Goal: Task Accomplishment & Management: Use online tool/utility

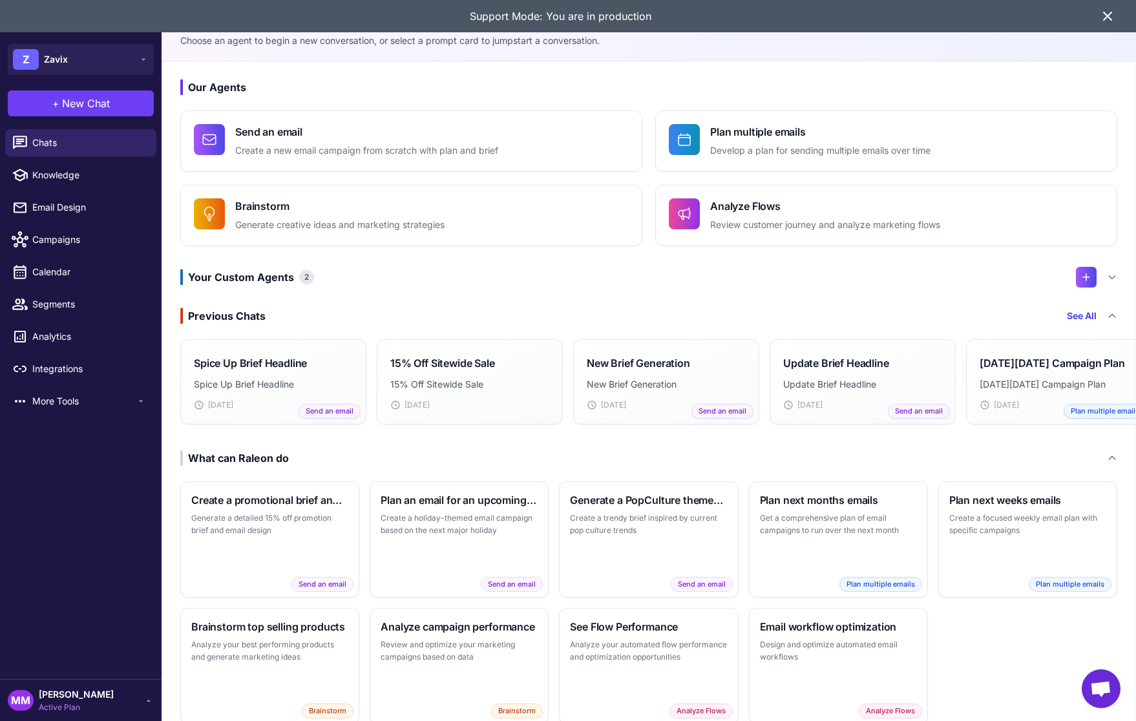
click at [1102, 15] on icon at bounding box center [1108, 16] width 16 height 16
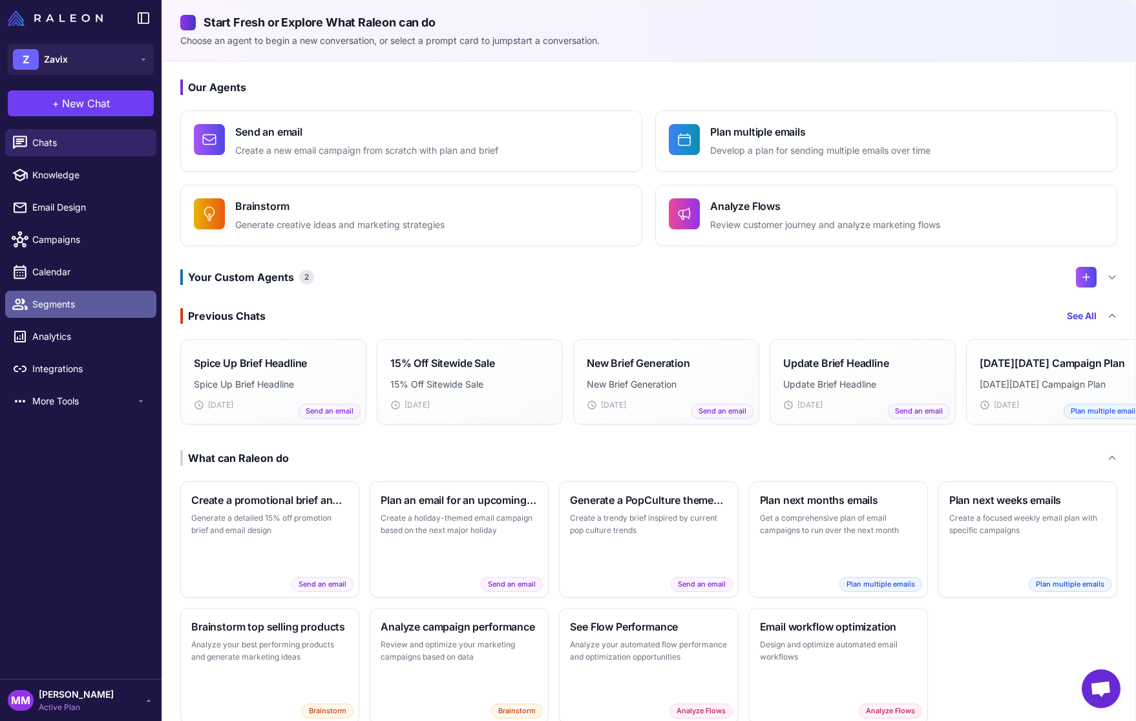
drag, startPoint x: 62, startPoint y: 305, endPoint x: 110, endPoint y: 311, distance: 48.2
click at [61, 304] on span "Segments" at bounding box center [89, 304] width 114 height 14
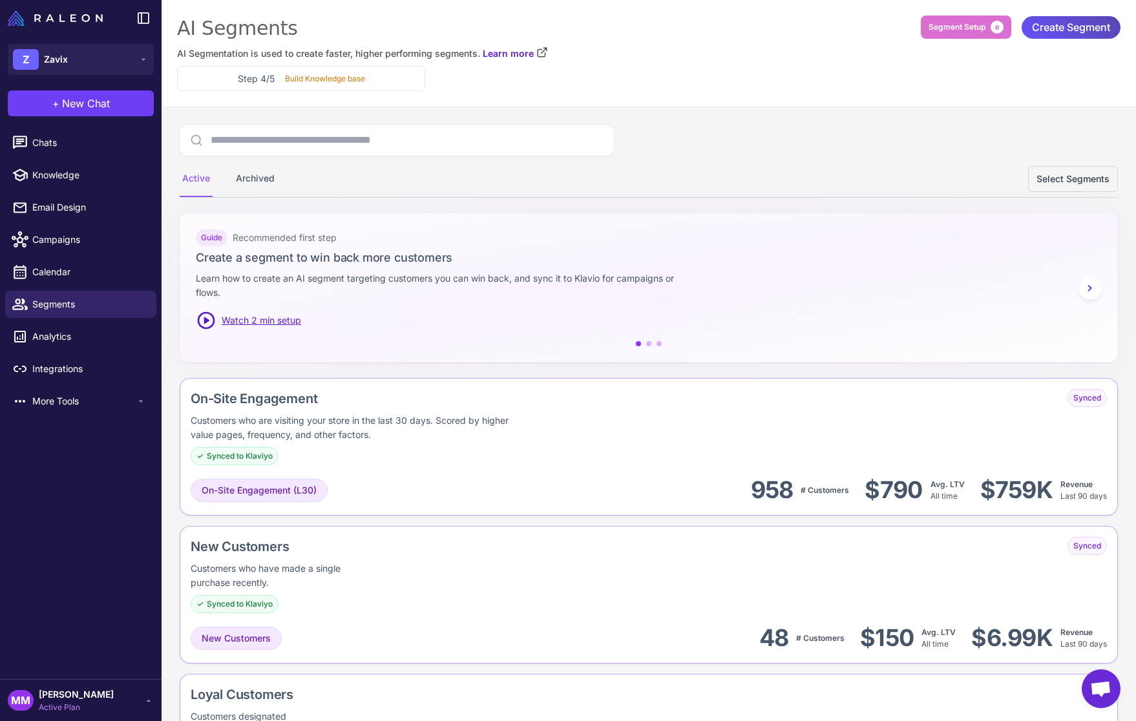
click at [1064, 30] on span "Create Segment" at bounding box center [1071, 27] width 78 height 23
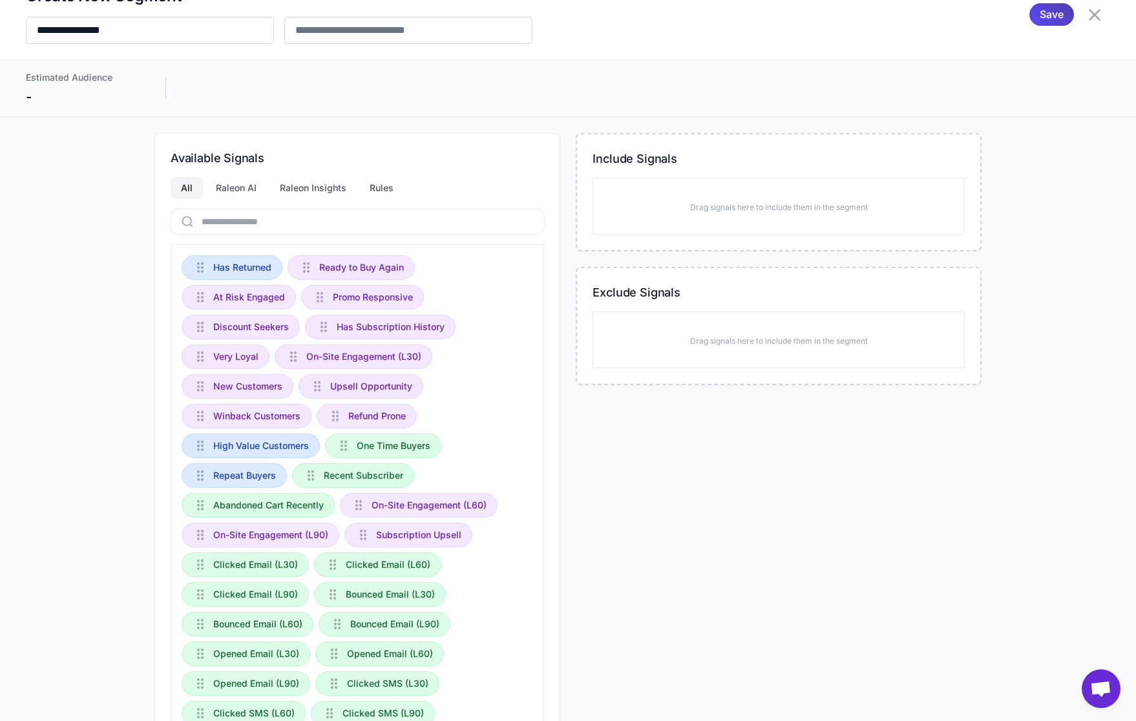
scroll to position [32, 0]
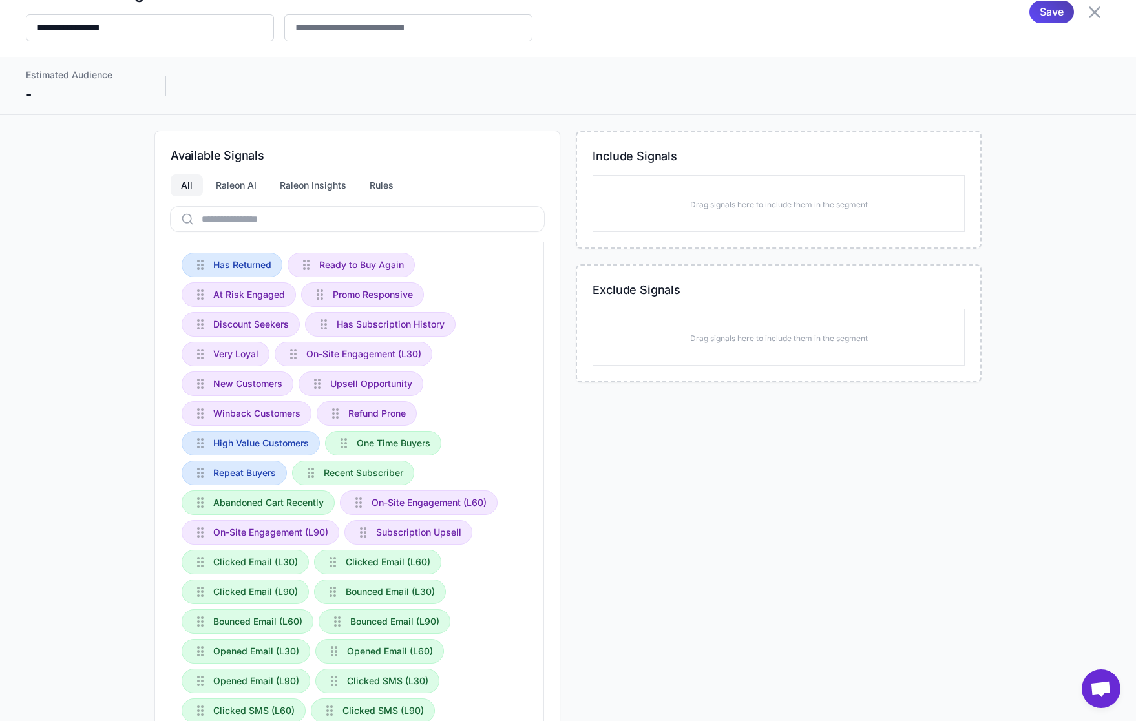
click at [757, 456] on div "Include Signals Drag signals here to include them in the segment Exclude Signal…" at bounding box center [779, 488] width 406 height 714
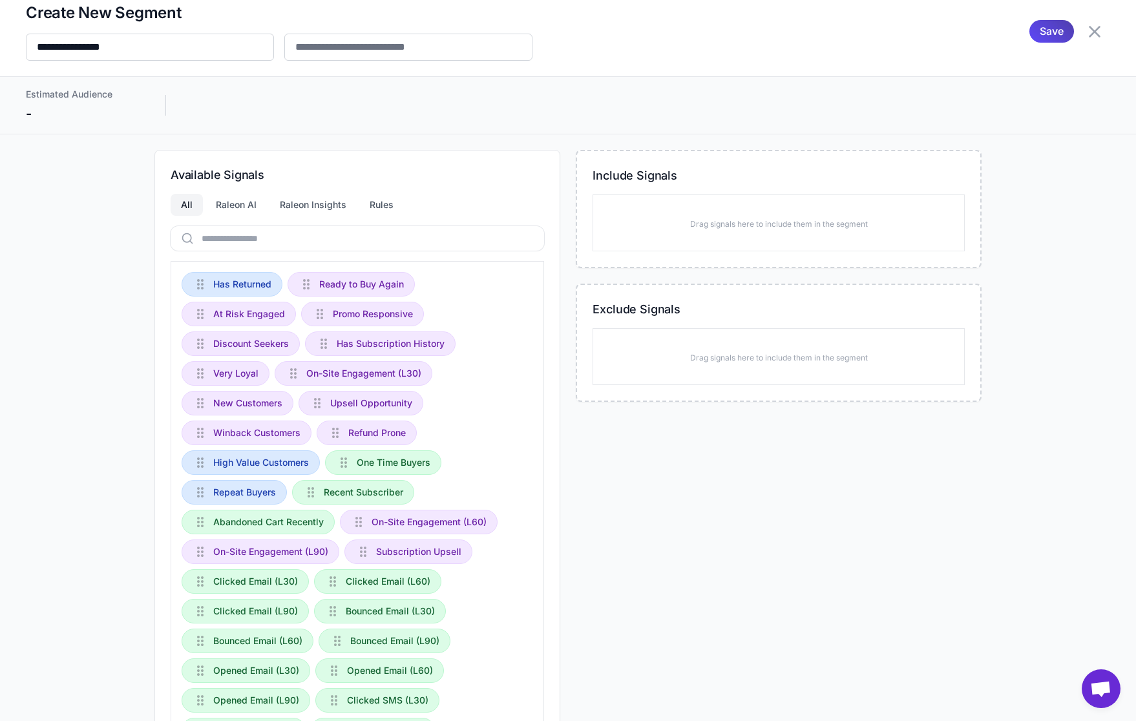
scroll to position [0, 0]
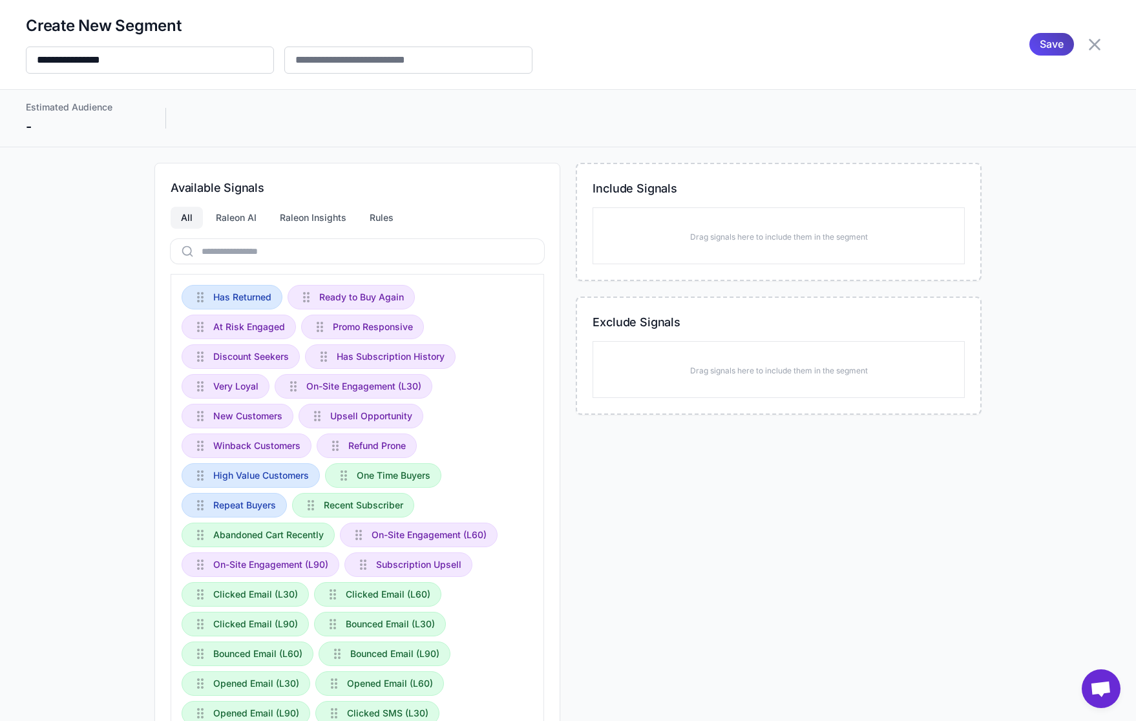
click at [645, 467] on div "Include Signals Drag signals here to include them in the segment Exclude Signal…" at bounding box center [779, 520] width 406 height 714
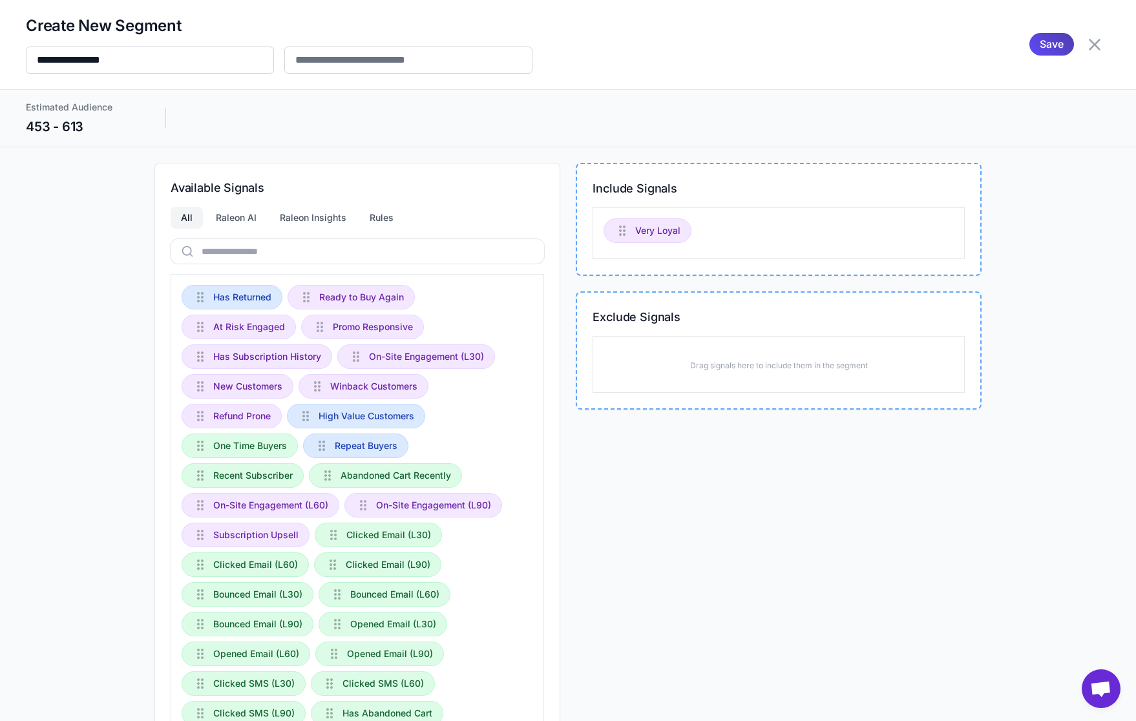
click at [718, 500] on div "Include Signals Very Loyal Exclude Signals Drag signals here to include them in…" at bounding box center [779, 505] width 406 height 684
click at [1094, 43] on icon at bounding box center [1094, 44] width 21 height 21
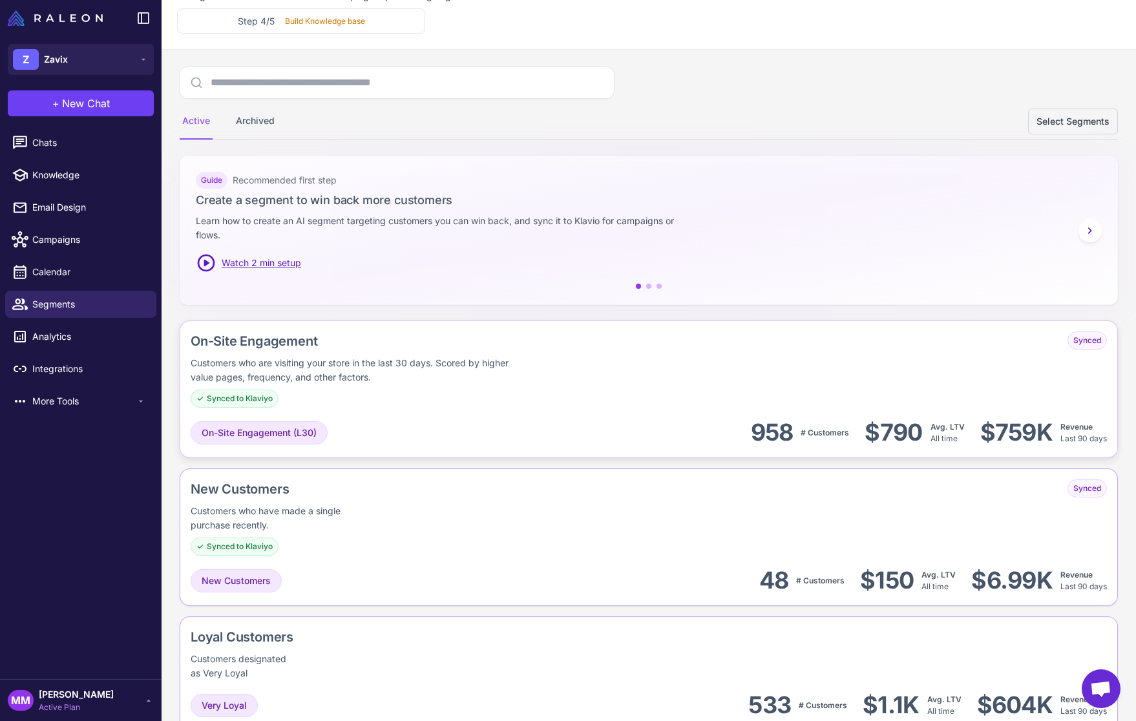
scroll to position [65, 0]
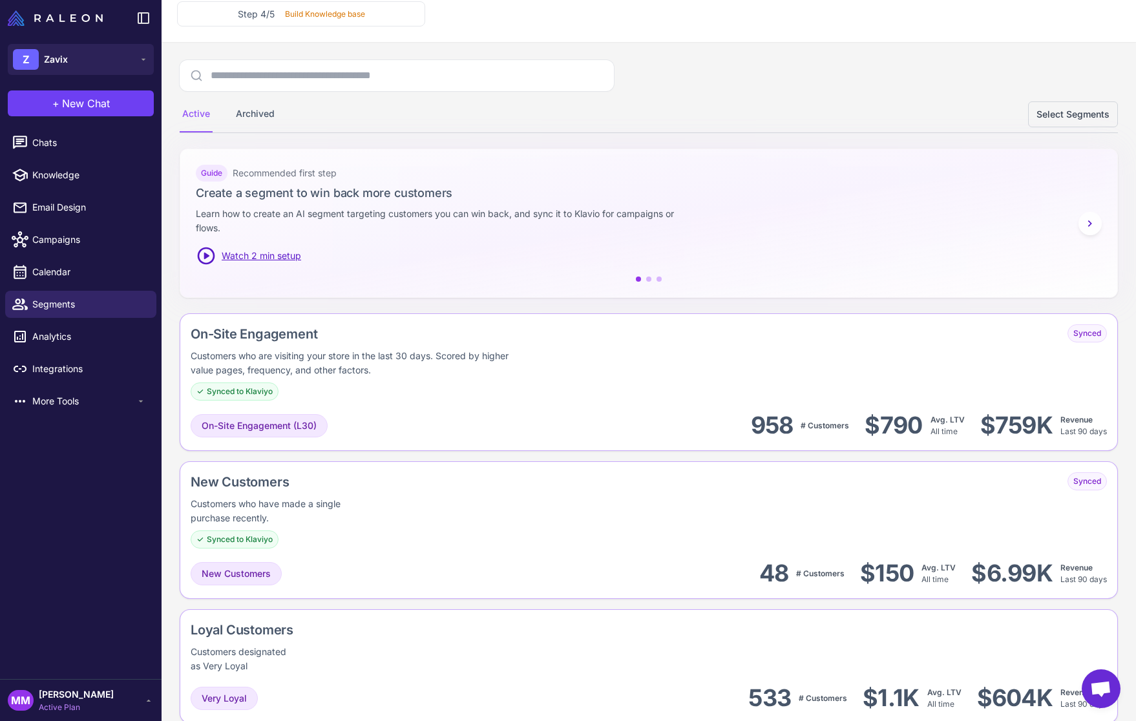
click at [94, 700] on span "Mary Marketer" at bounding box center [76, 695] width 75 height 14
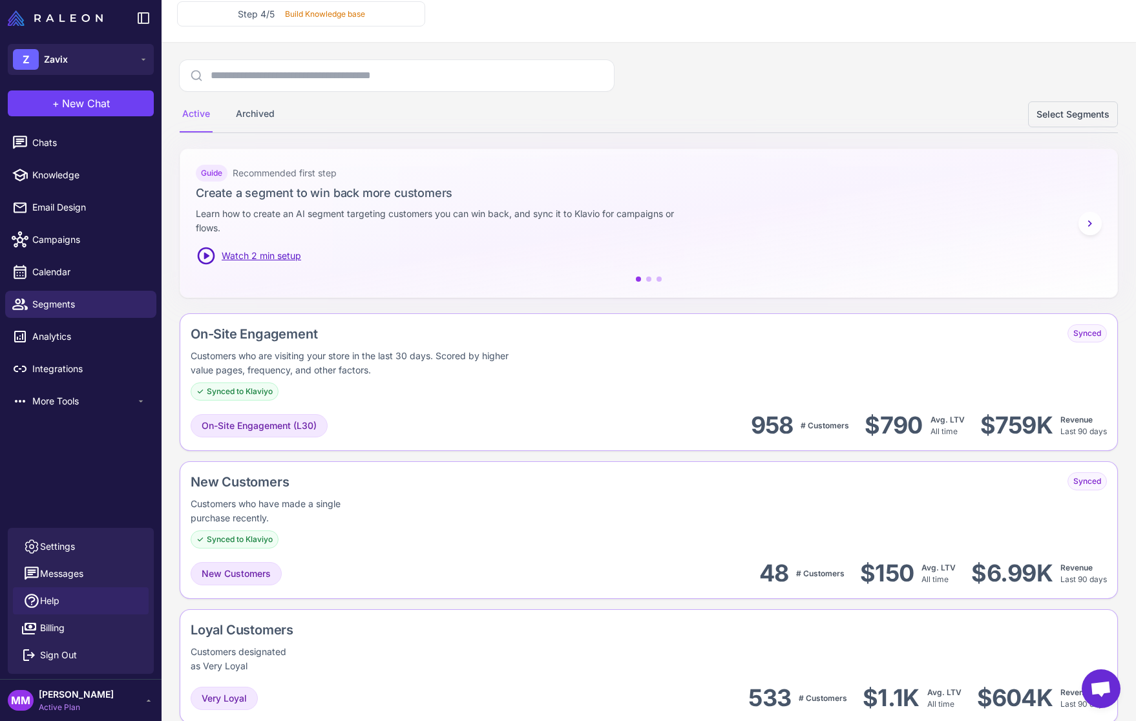
click at [47, 598] on span "Help" at bounding box center [49, 601] width 19 height 14
click at [105, 101] on span "New Chat" at bounding box center [86, 104] width 48 height 16
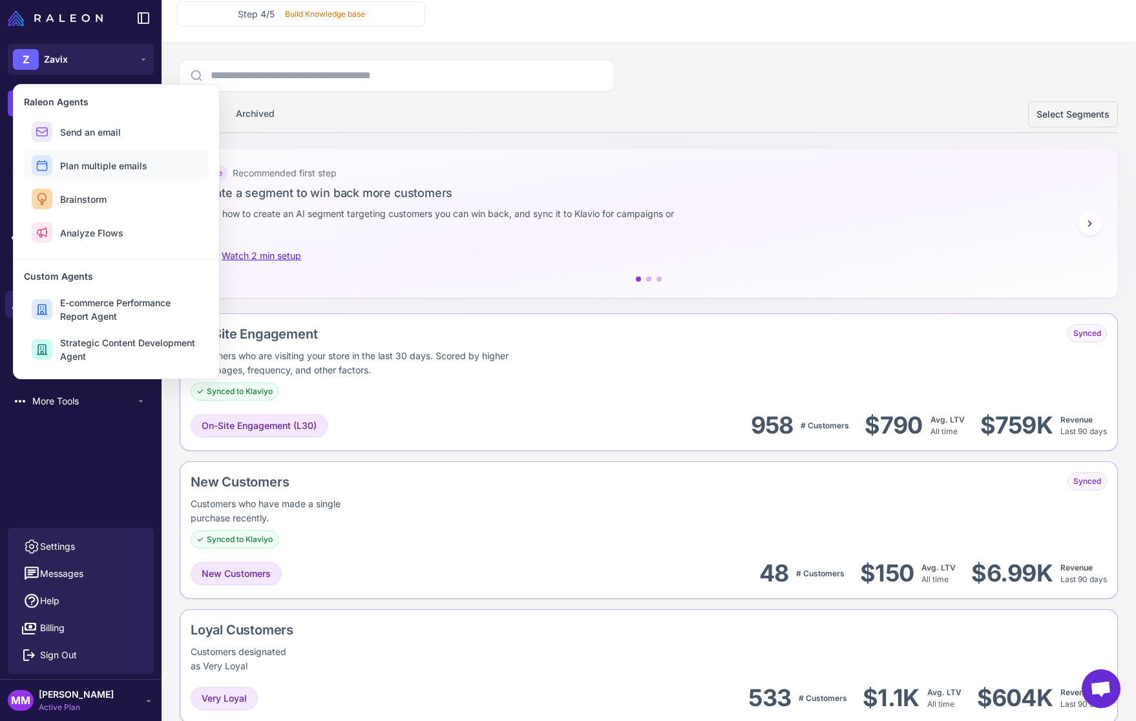
click at [117, 162] on span "Plan multiple emails" at bounding box center [103, 166] width 87 height 14
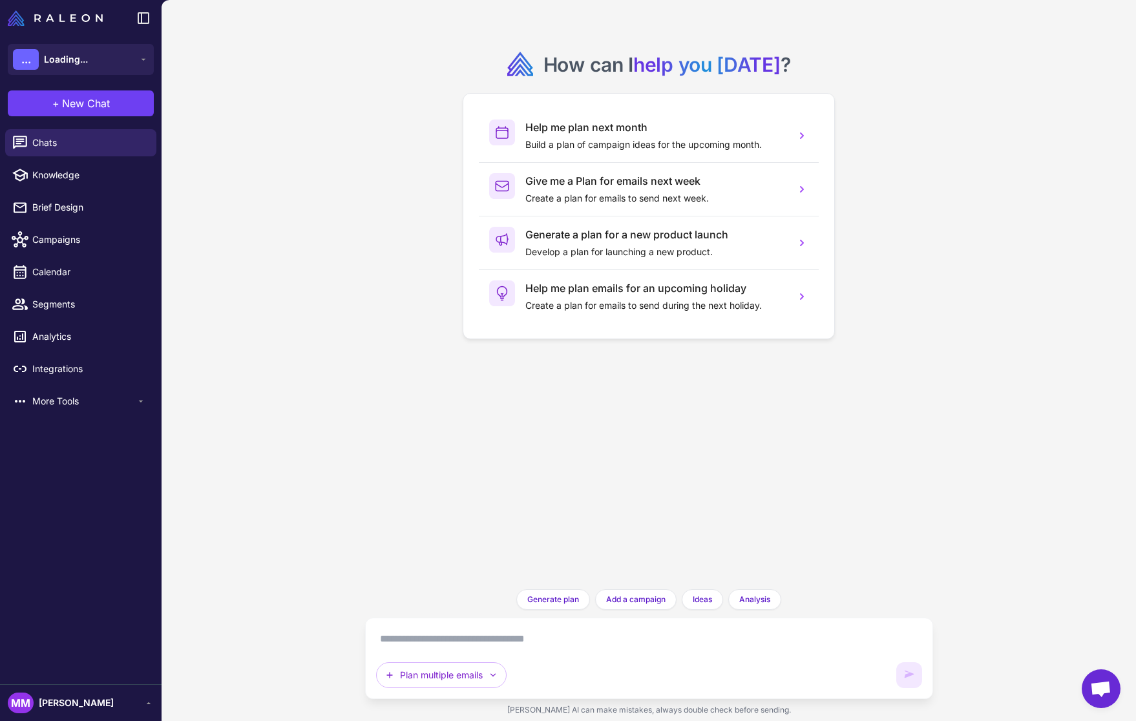
drag, startPoint x: 398, startPoint y: 481, endPoint x: 410, endPoint y: 474, distance: 14.0
click at [399, 481] on div "How can I help you today ? Help me plan next month Build a plan of campaign ide…" at bounding box center [648, 294] width 547 height 569
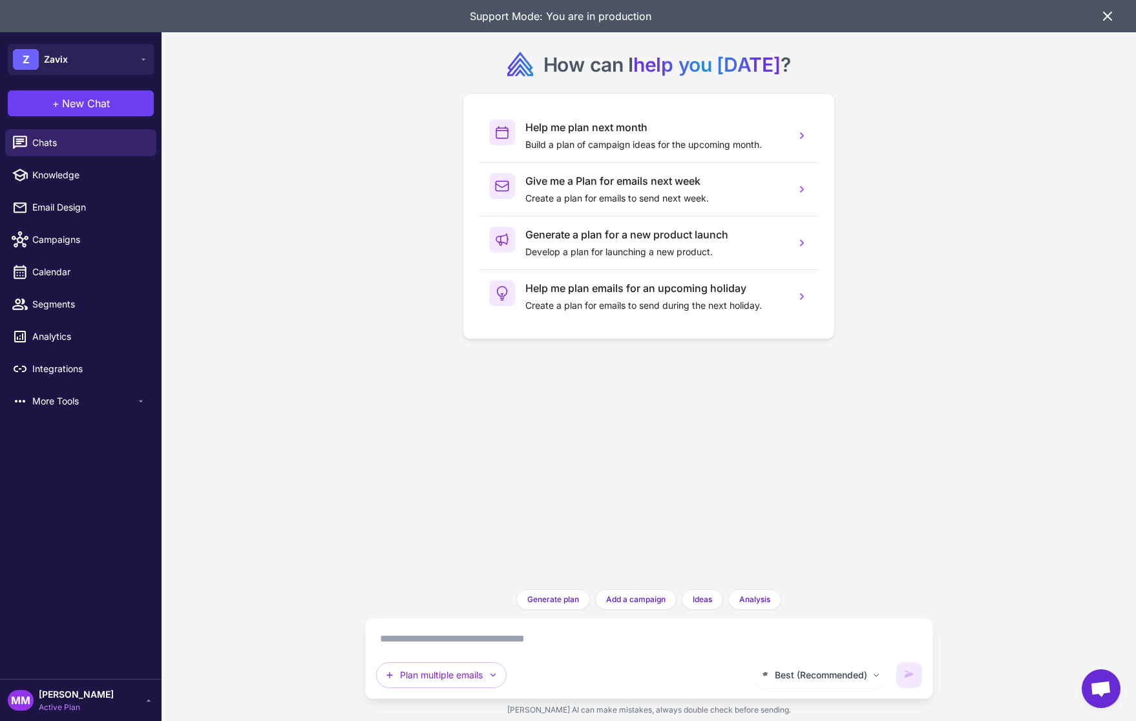
click at [397, 342] on div "How can I help you today ? Help me plan next month Build a plan of campaign ide…" at bounding box center [648, 294] width 547 height 569
click at [1110, 17] on icon at bounding box center [1108, 16] width 16 height 16
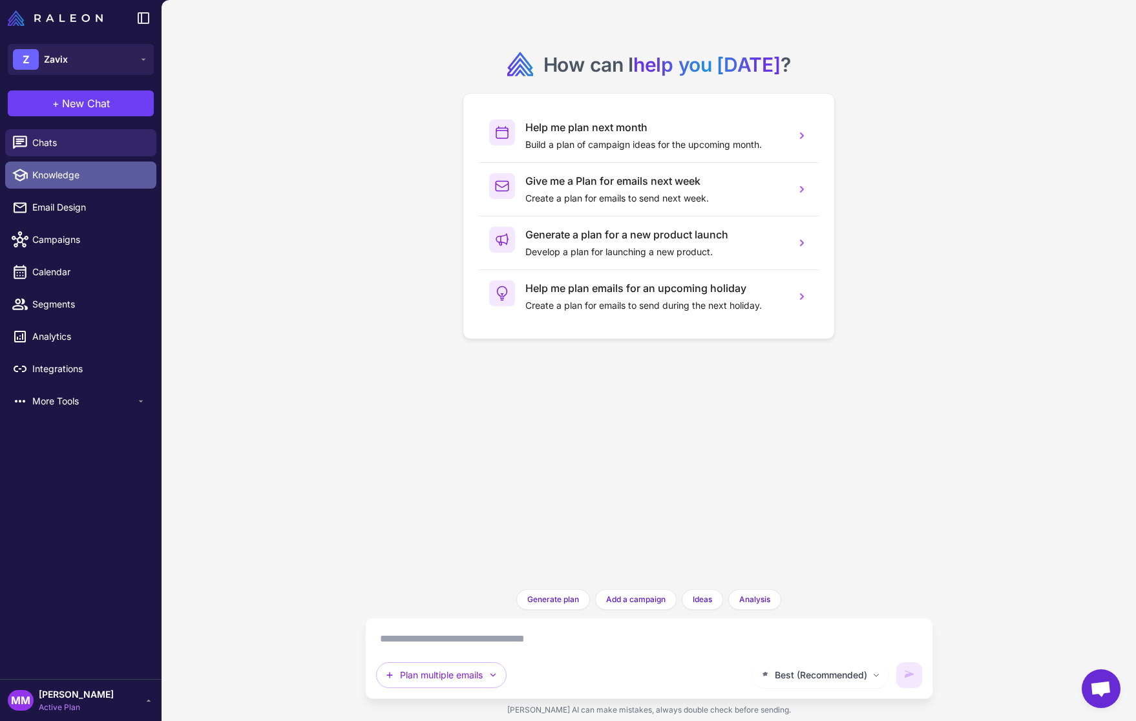
click at [58, 178] on span "Knowledge" at bounding box center [89, 175] width 114 height 14
select select
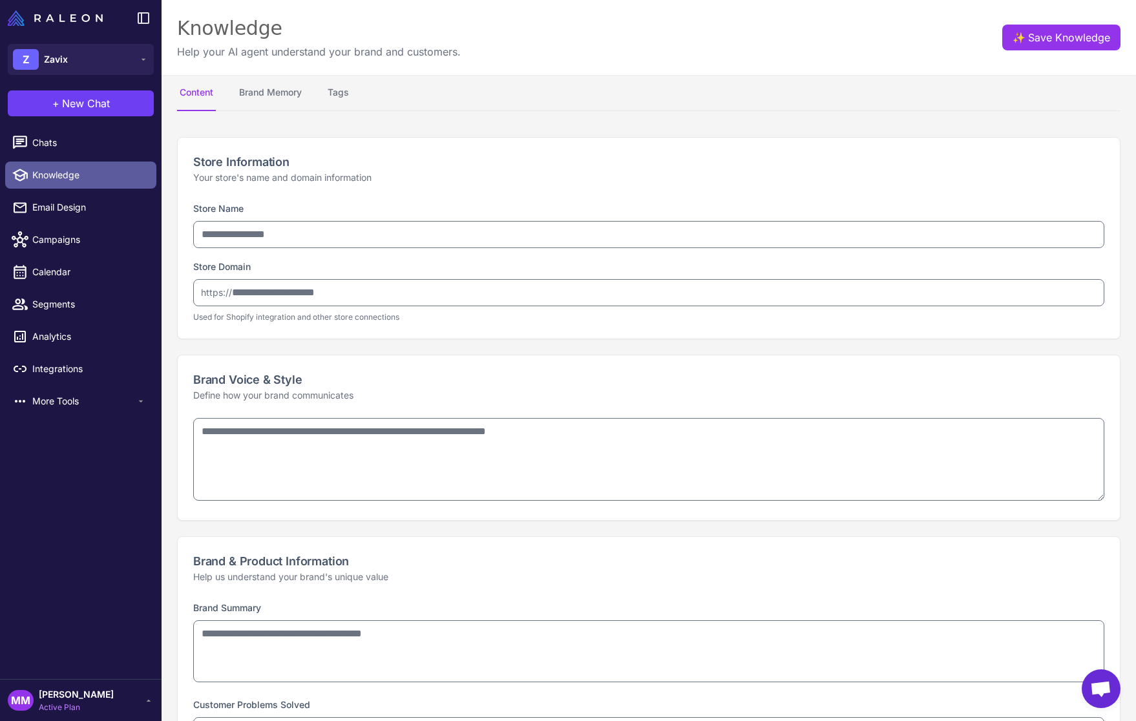
type input "*****"
type input "**********"
type textarea "**********"
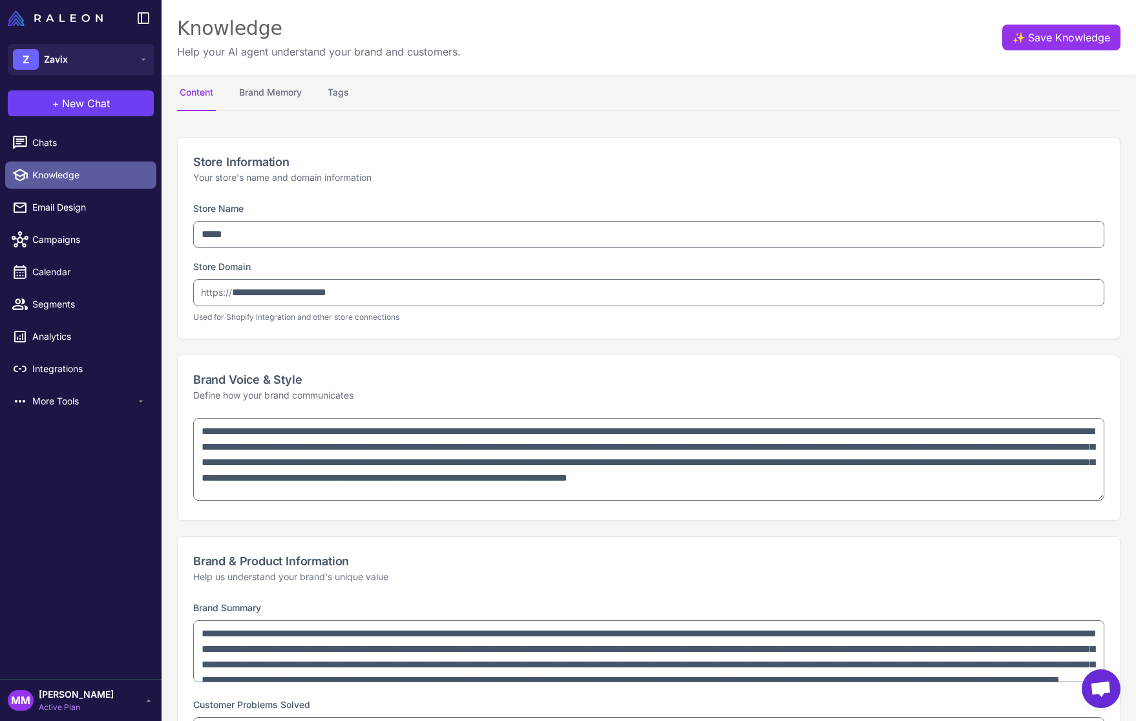
type textarea "**********"
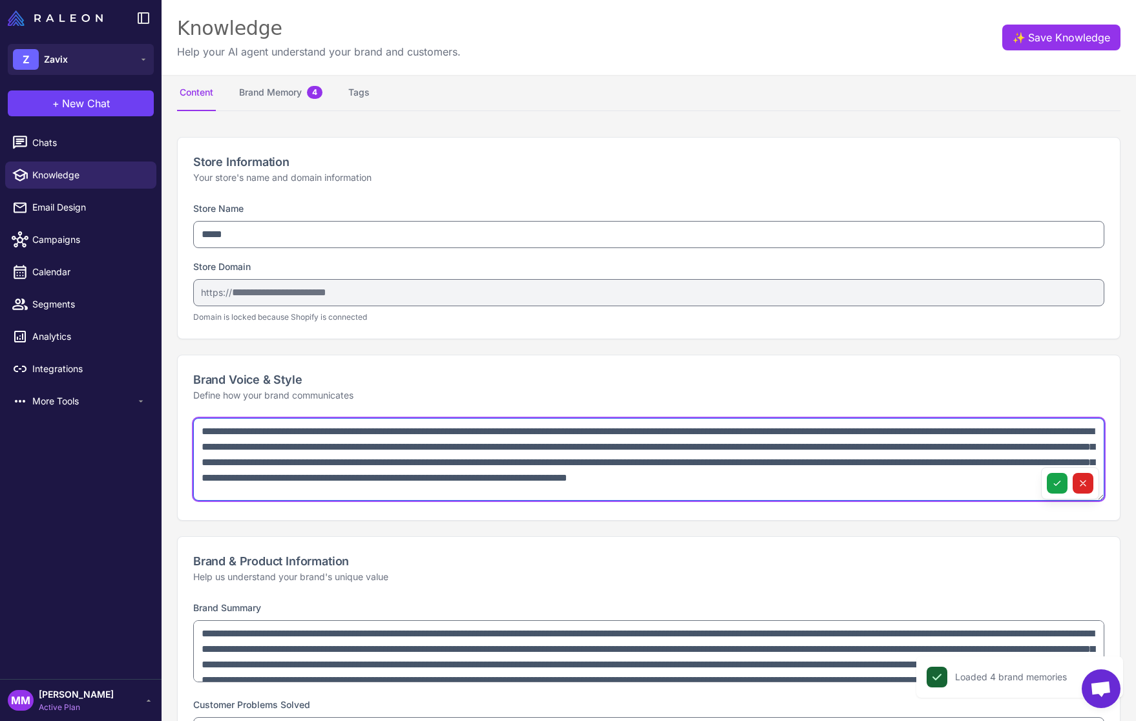
drag, startPoint x: 521, startPoint y: 492, endPoint x: 173, endPoint y: 417, distance: 356.9
click at [233, 441] on textarea "**********" at bounding box center [648, 459] width 911 height 83
drag, startPoint x: 209, startPoint y: 445, endPoint x: 501, endPoint y: 472, distance: 293.4
click at [501, 472] on textarea "**********" at bounding box center [648, 459] width 911 height 83
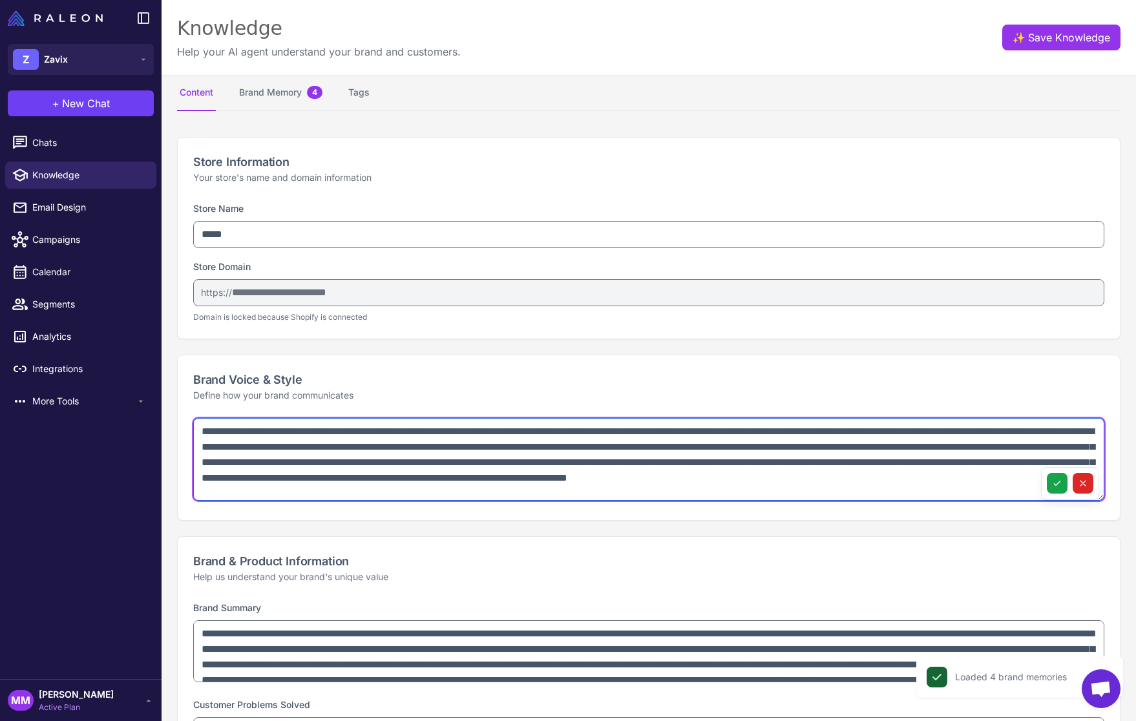
click at [469, 476] on textarea "**********" at bounding box center [648, 459] width 911 height 83
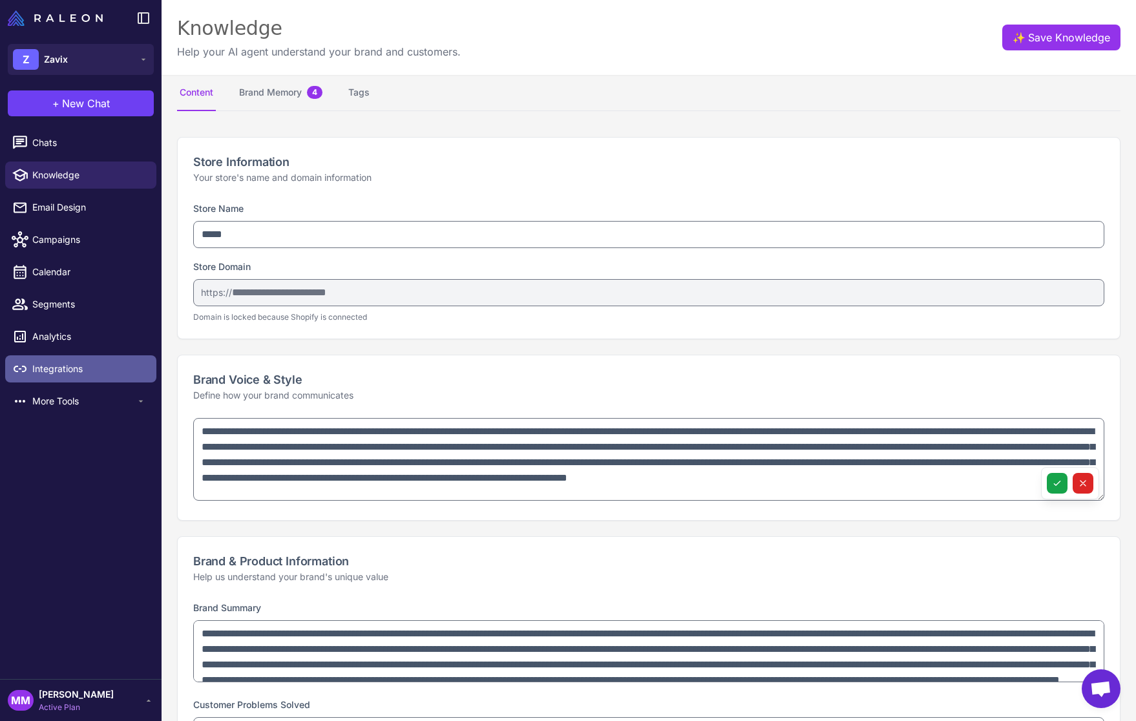
click at [76, 373] on span "Integrations" at bounding box center [89, 369] width 114 height 14
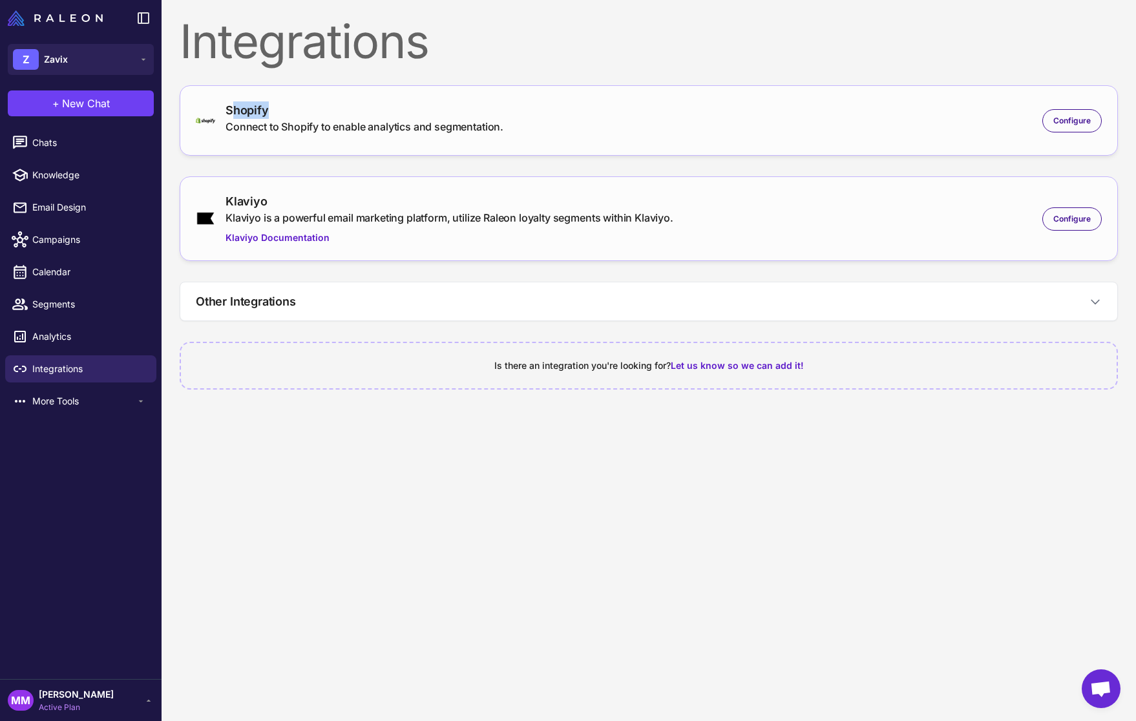
drag, startPoint x: 233, startPoint y: 114, endPoint x: 287, endPoint y: 110, distance: 53.8
click at [287, 110] on div "Shopify" at bounding box center [365, 109] width 278 height 17
drag, startPoint x: 228, startPoint y: 207, endPoint x: 275, endPoint y: 204, distance: 47.3
click at [275, 204] on div "Klaviyo" at bounding box center [450, 201] width 448 height 17
click at [549, 468] on content "Integrations Shopify Connect to Shopify to enable analytics and segmentation. C…" at bounding box center [649, 360] width 974 height 721
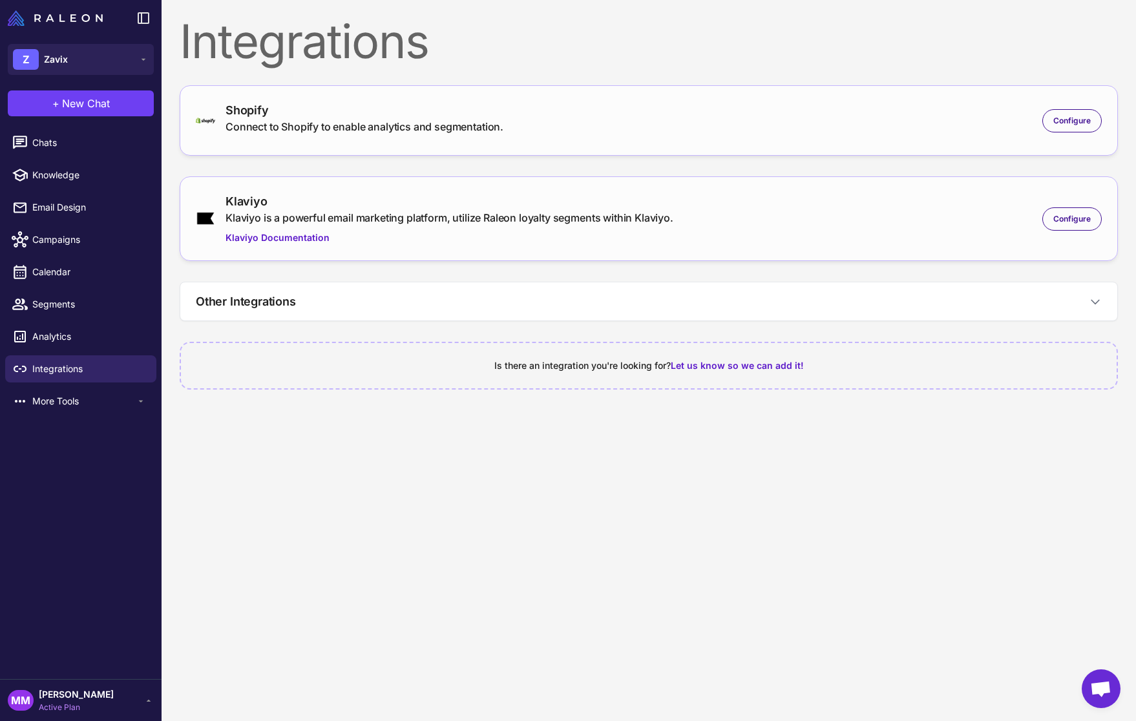
click at [593, 486] on content "Integrations Shopify Connect to Shopify to enable analytics and segmentation. C…" at bounding box center [649, 360] width 974 height 721
click at [586, 503] on content "Integrations Shopify Connect to Shopify to enable analytics and segmentation. C…" at bounding box center [649, 360] width 974 height 721
click at [78, 107] on span "New Chat" at bounding box center [86, 104] width 48 height 16
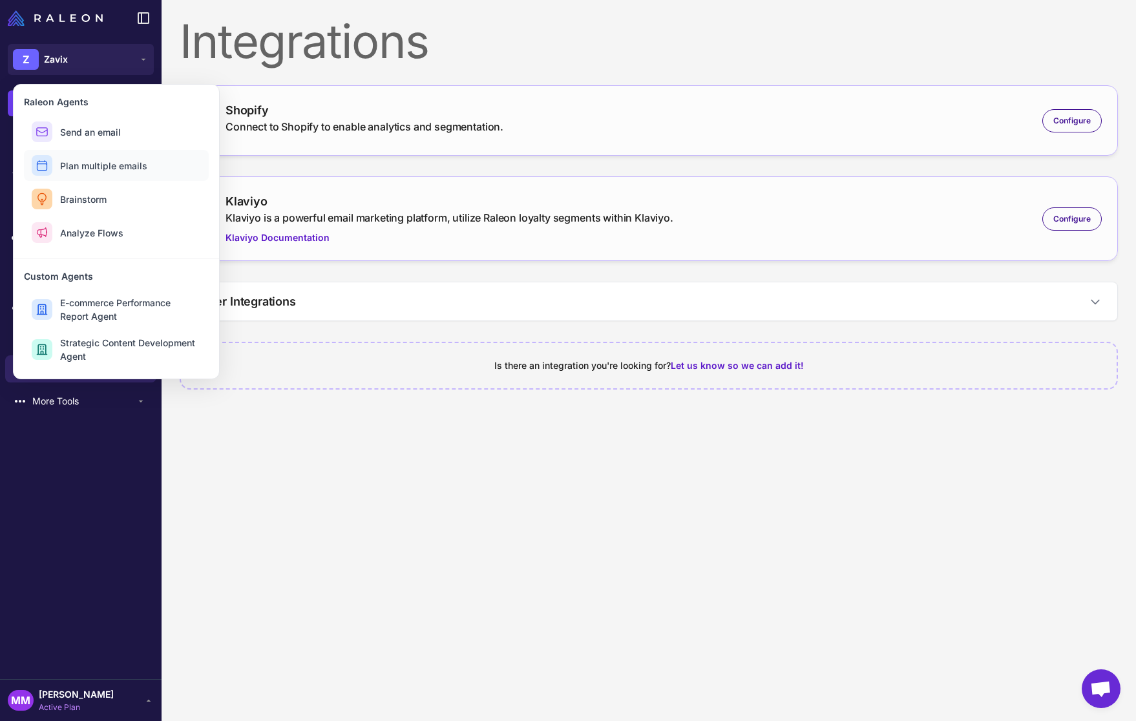
click at [102, 163] on span "Plan multiple emails" at bounding box center [103, 166] width 87 height 14
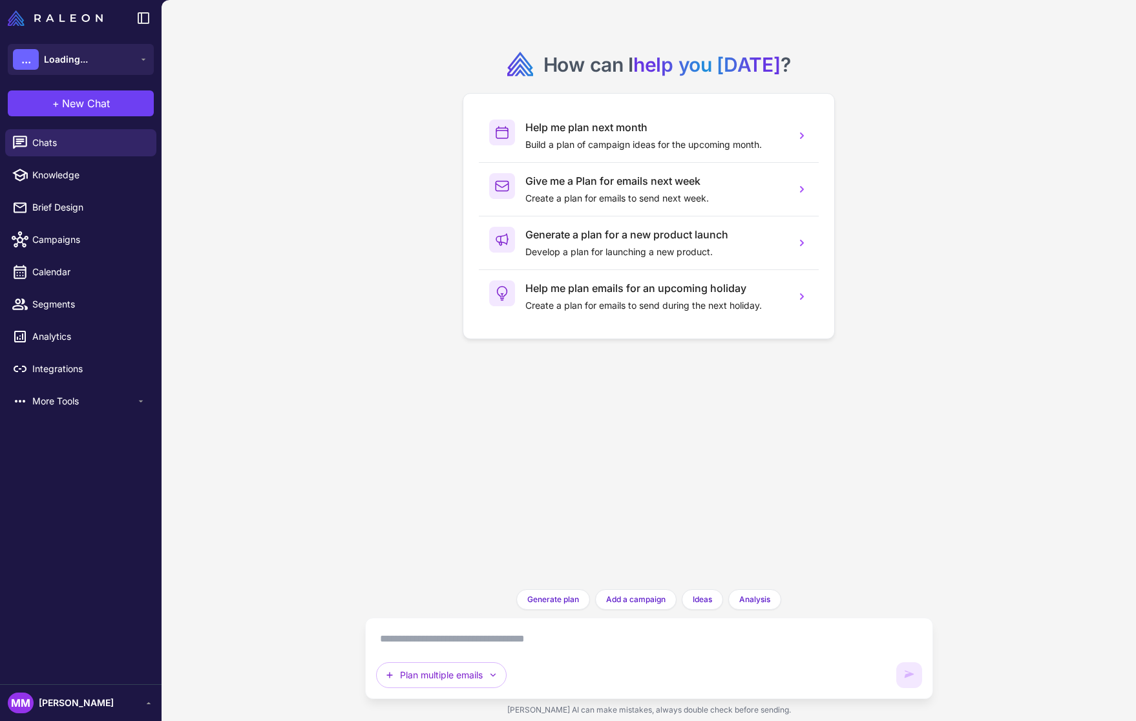
click at [443, 465] on div "How can I help you today ? Help me plan next month Build a plan of campaign ide…" at bounding box center [648, 294] width 547 height 569
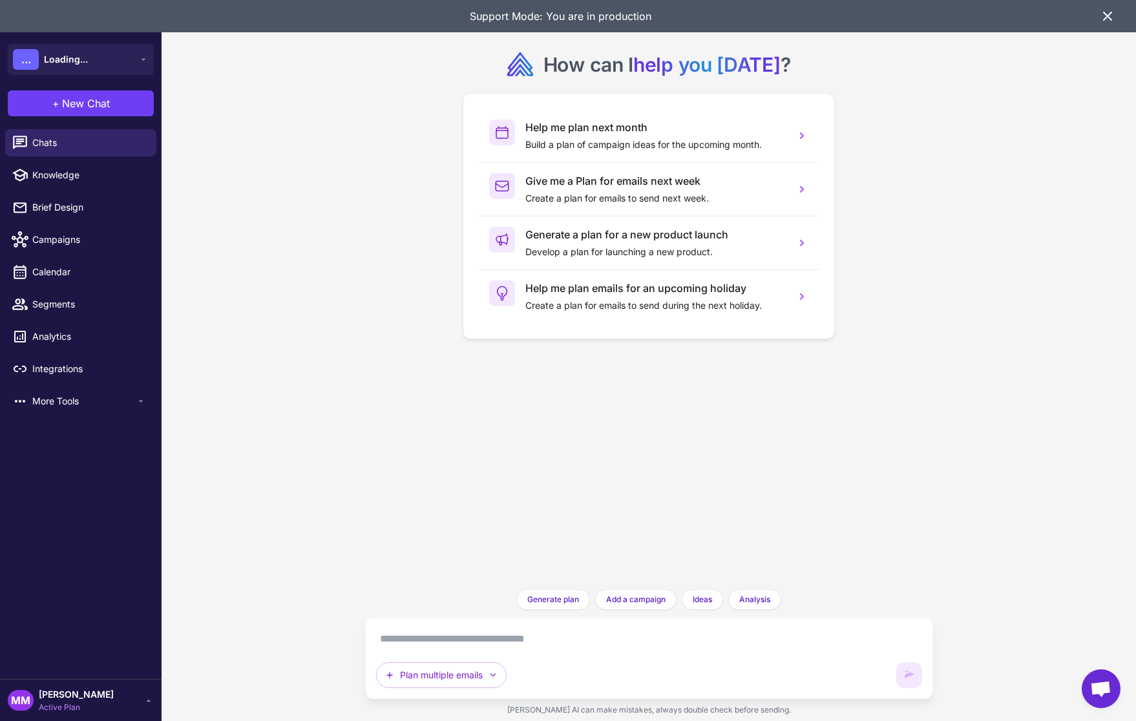
click at [468, 635] on textarea at bounding box center [649, 639] width 546 height 21
type textarea "**********"
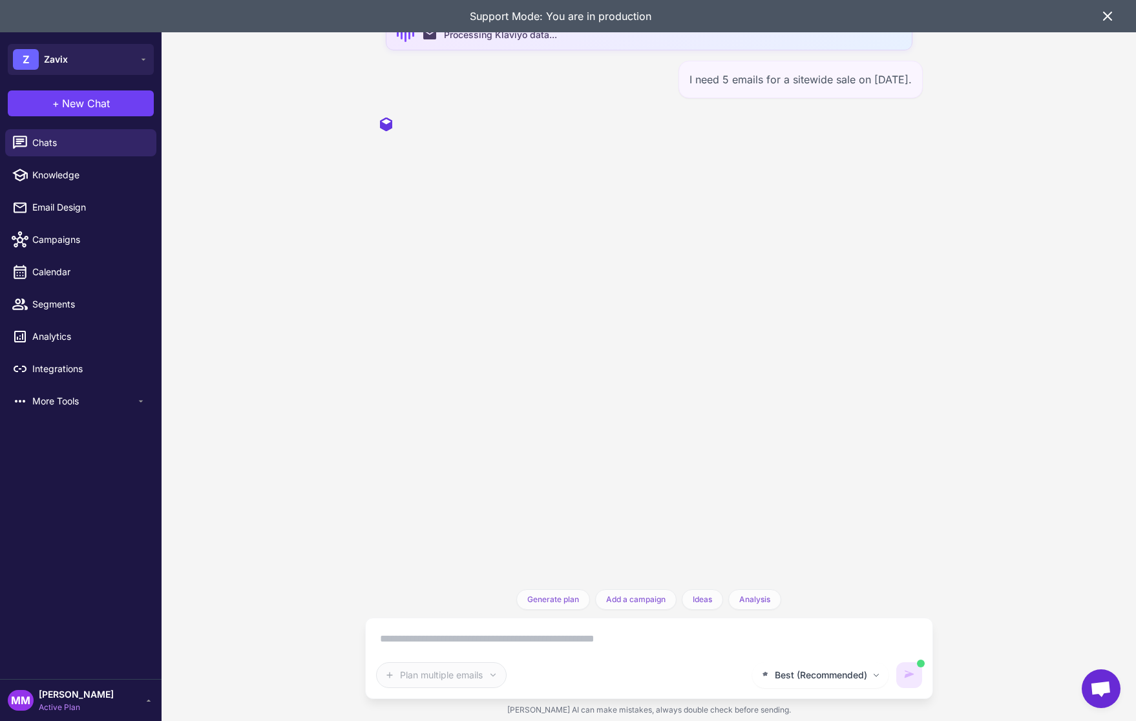
click at [1105, 11] on icon at bounding box center [1108, 16] width 16 height 16
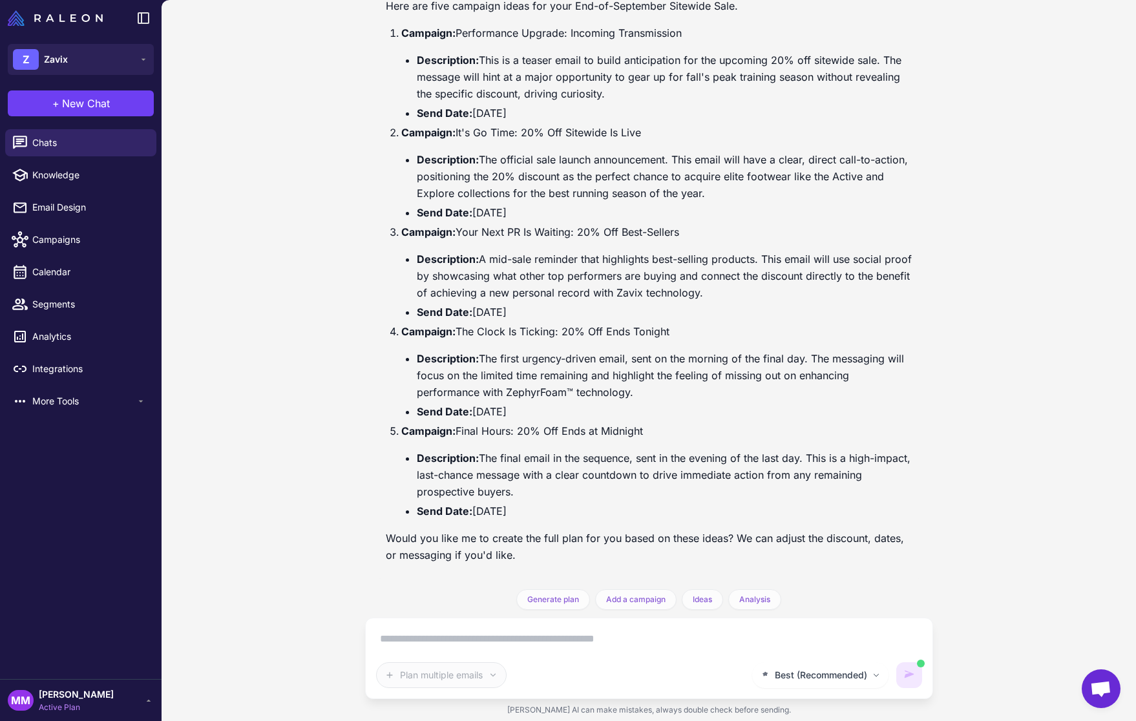
scroll to position [167, 0]
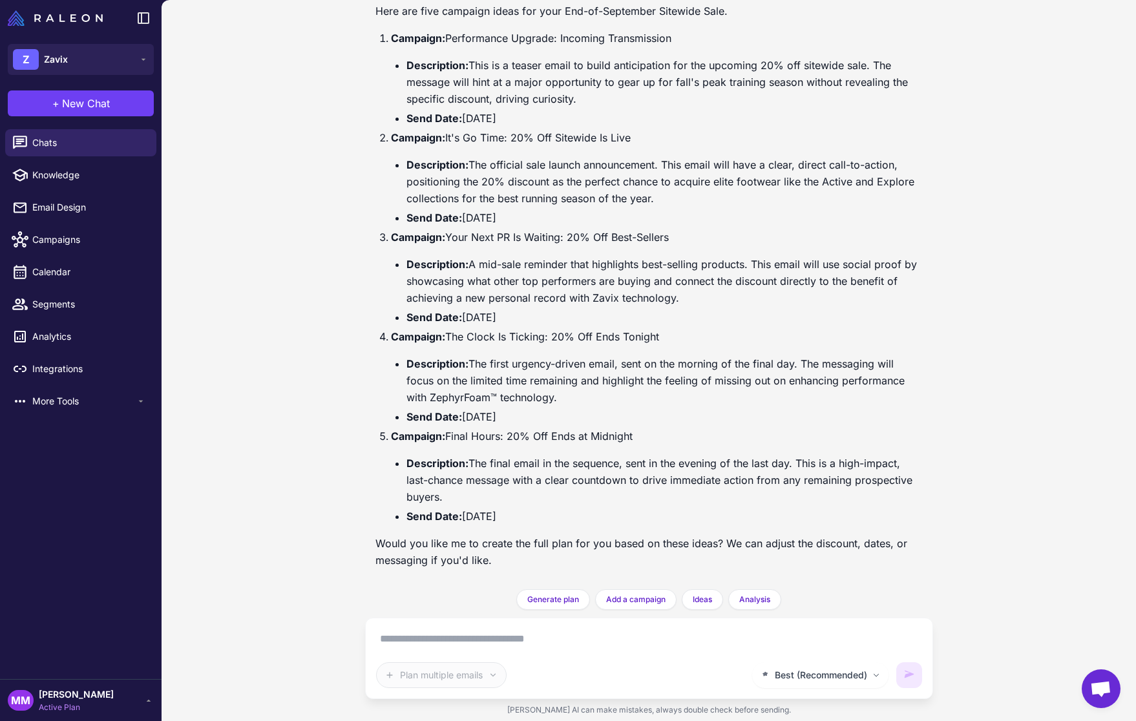
click at [417, 640] on textarea at bounding box center [649, 639] width 546 height 21
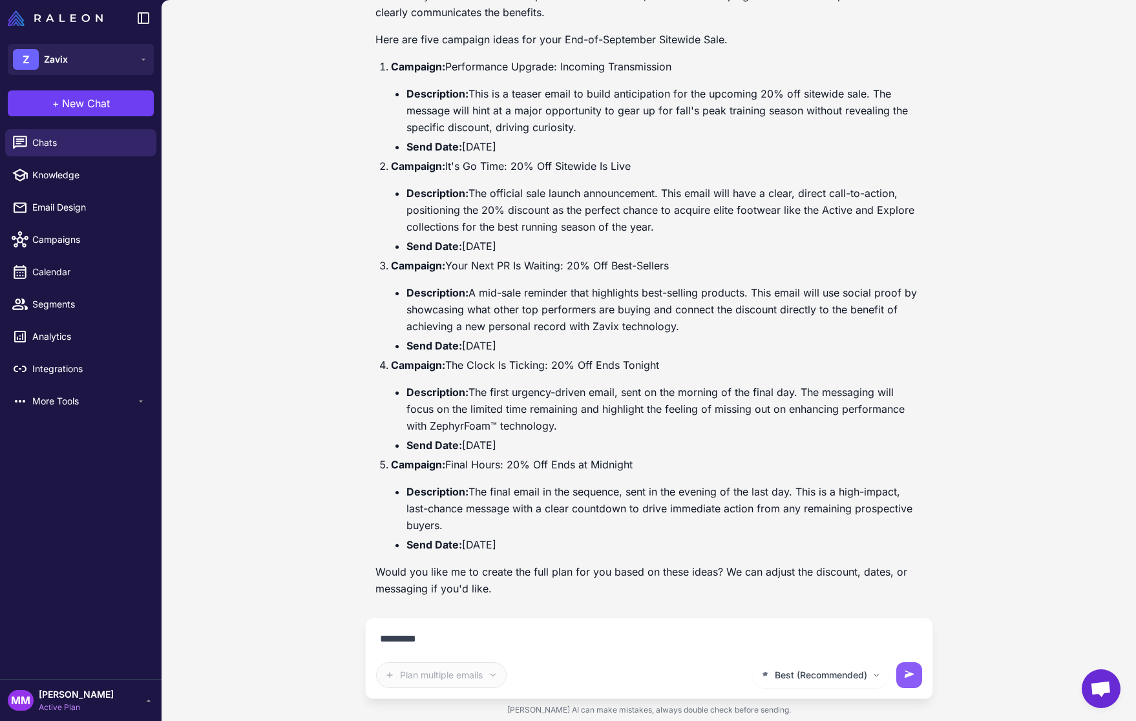
type textarea "**********"
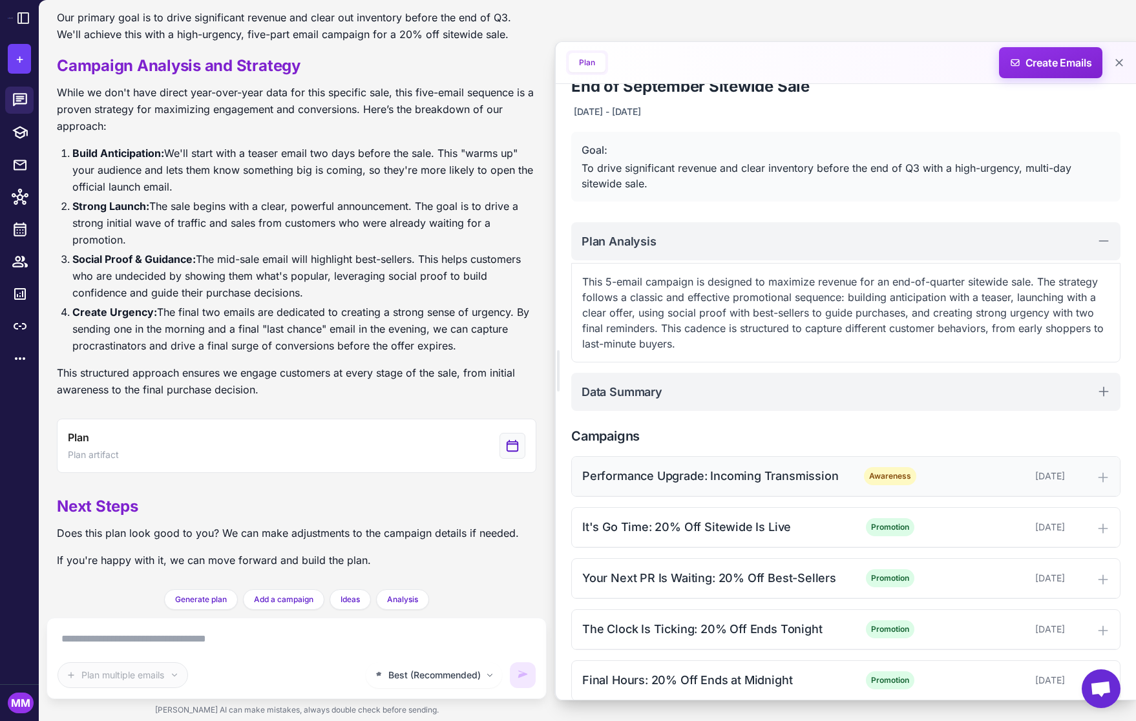
scroll to position [40, 0]
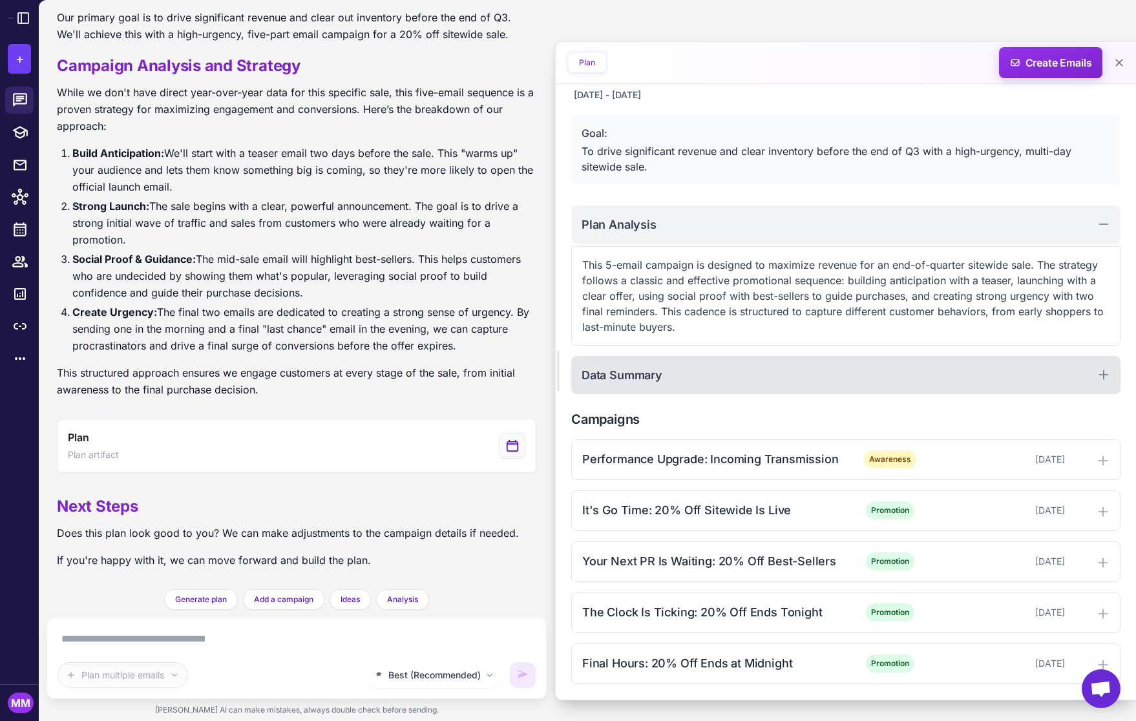
click at [678, 378] on div "Data Summary" at bounding box center [845, 375] width 549 height 38
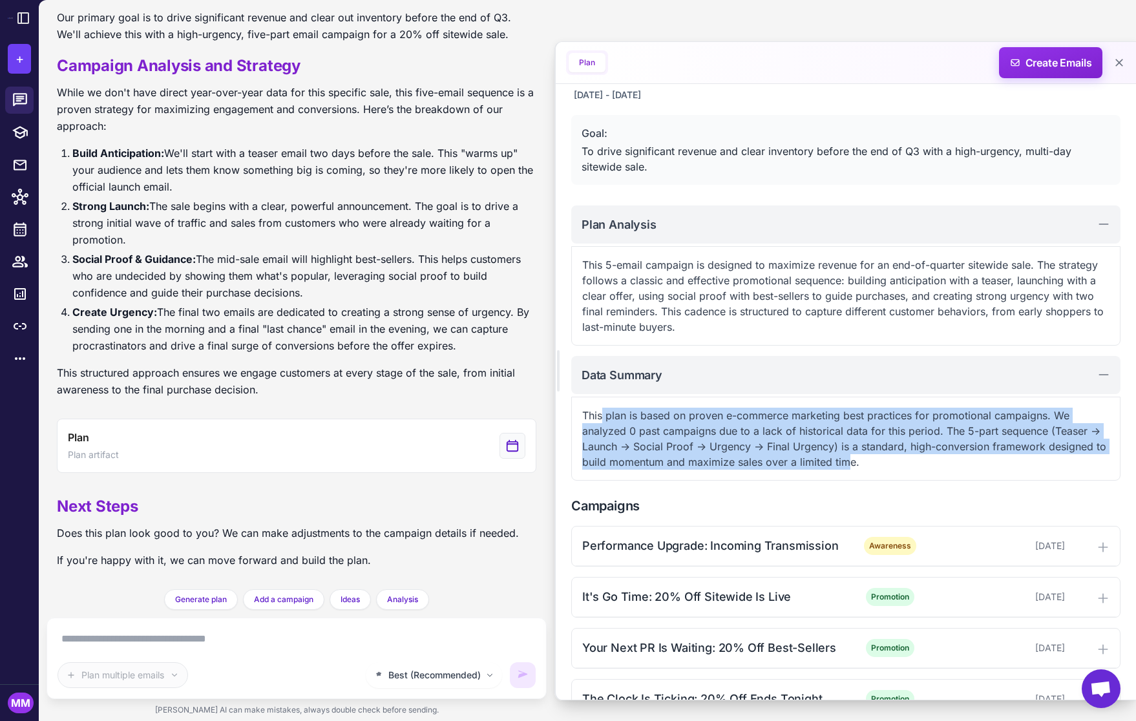
drag, startPoint x: 603, startPoint y: 415, endPoint x: 822, endPoint y: 462, distance: 224.1
click at [848, 458] on p "This plan is based on proven e-commerce marketing best practices for promotiona…" at bounding box center [845, 439] width 527 height 62
drag, startPoint x: 728, startPoint y: 445, endPoint x: 719, endPoint y: 439, distance: 10.8
click at [728, 445] on p "This plan is based on proven e-commerce marketing best practices for promotiona…" at bounding box center [845, 439] width 527 height 62
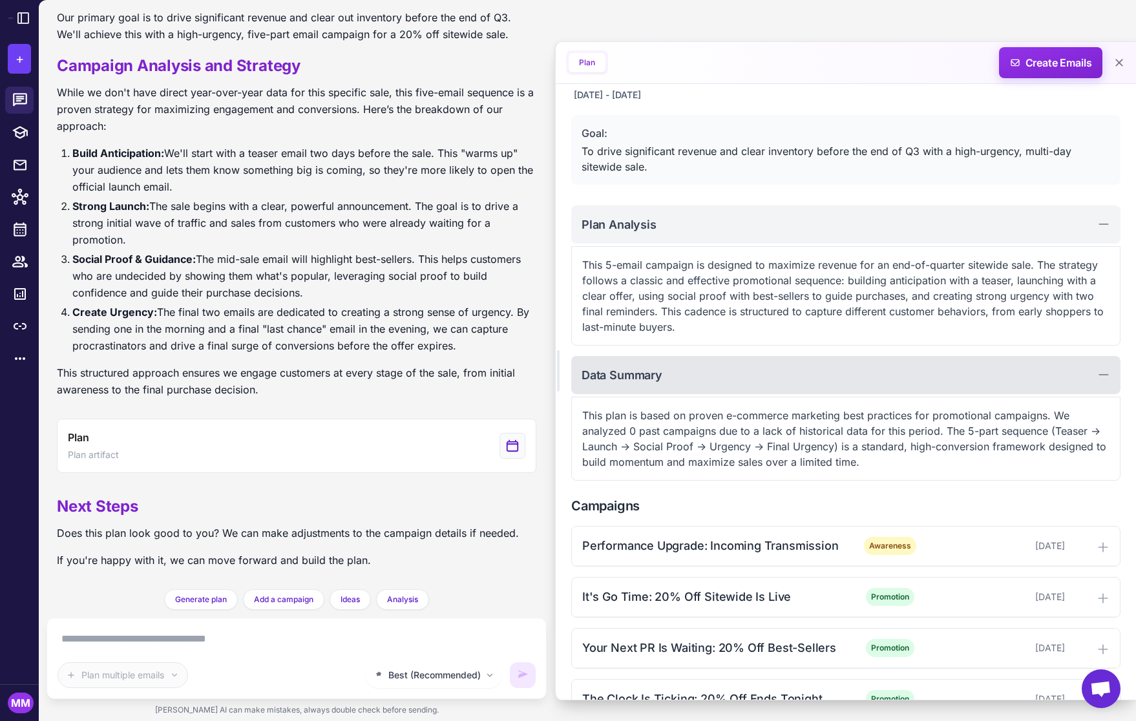
click at [643, 365] on div "Data Summary" at bounding box center [845, 375] width 549 height 38
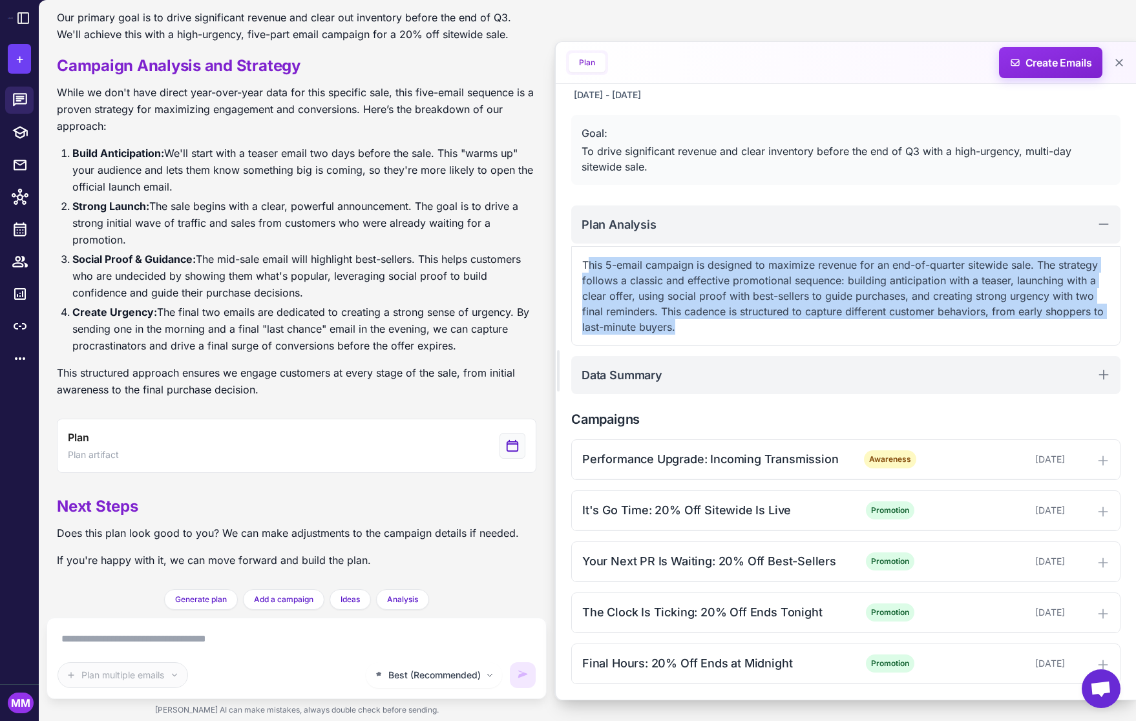
drag, startPoint x: 586, startPoint y: 258, endPoint x: 697, endPoint y: 333, distance: 134.4
click at [697, 333] on p "This 5-email campaign is designed to maximize revenue for an end-of-quarter sit…" at bounding box center [845, 296] width 527 height 78
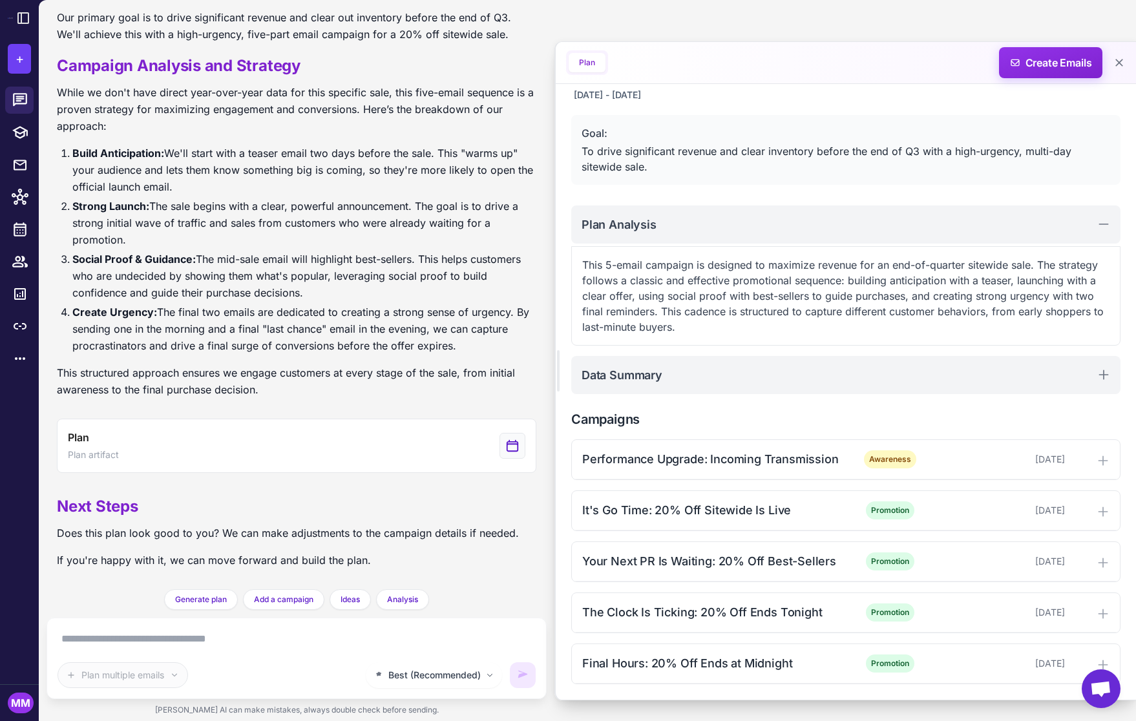
drag, startPoint x: 658, startPoint y: 298, endPoint x: 614, endPoint y: 251, distance: 64.5
click at [658, 296] on p "This 5-email campaign is designed to maximize revenue for an end-of-quarter sit…" at bounding box center [845, 296] width 527 height 78
drag, startPoint x: 605, startPoint y: 264, endPoint x: 658, endPoint y: 244, distance: 57.0
click at [696, 268] on p "This 5-email campaign is designed to maximize revenue for an end-of-quarter sit…" at bounding box center [845, 296] width 527 height 78
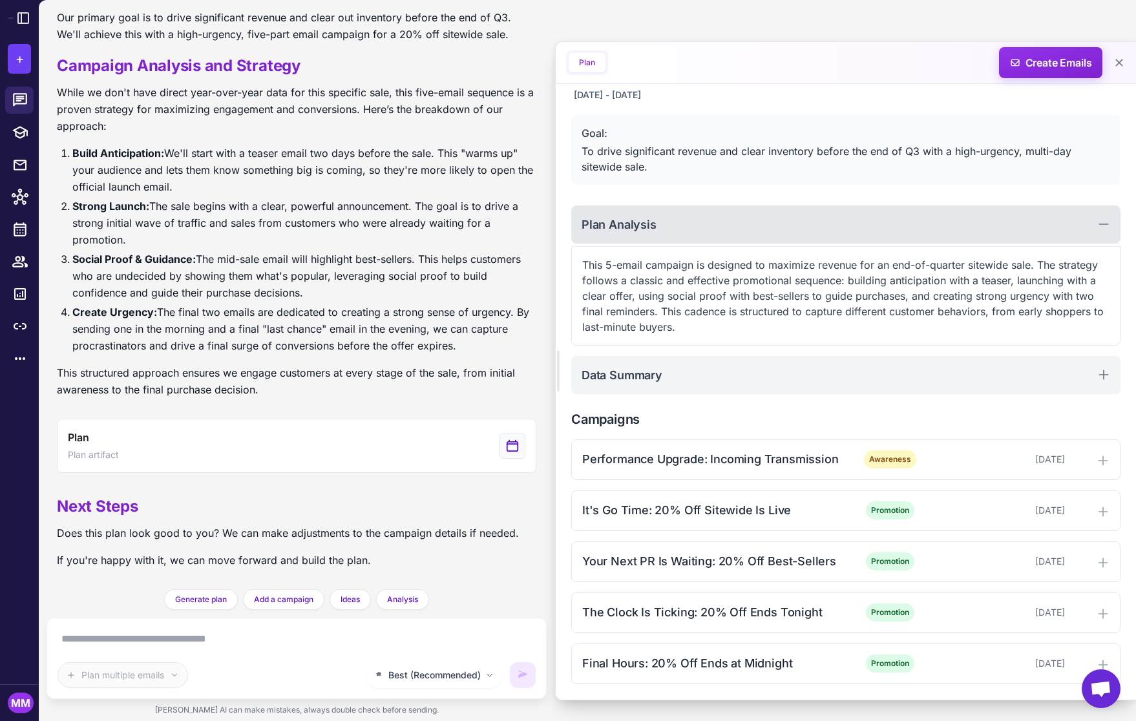
click at [634, 227] on h2 "Plan Analysis" at bounding box center [619, 224] width 75 height 17
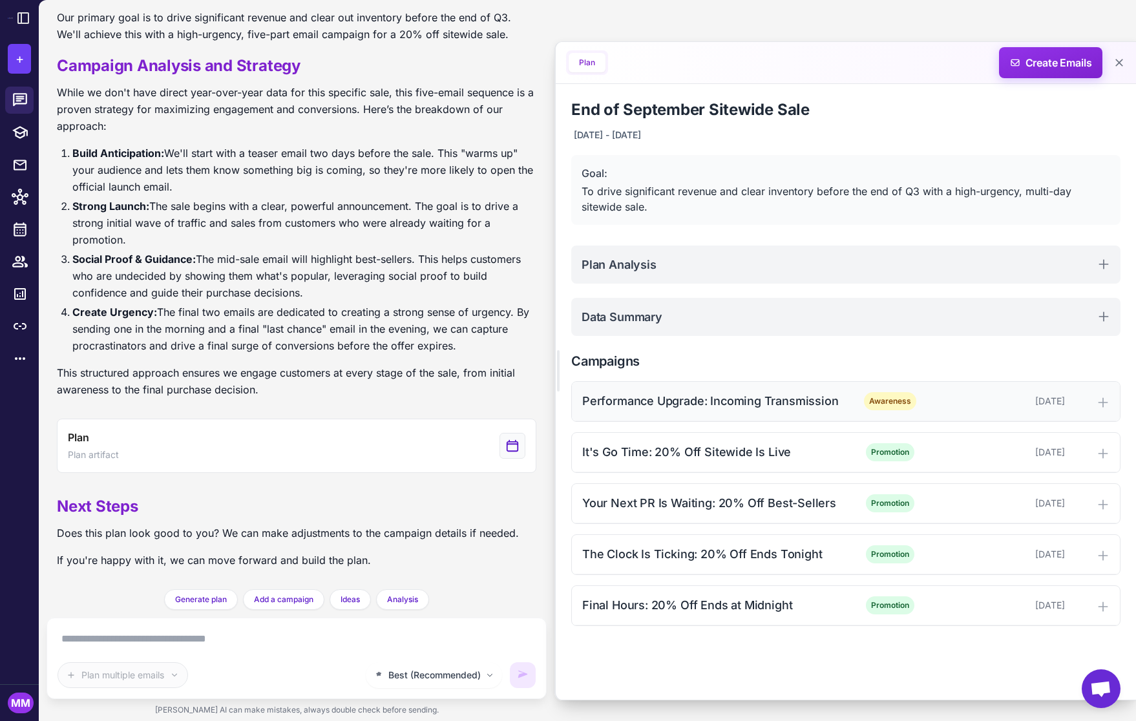
scroll to position [0, 0]
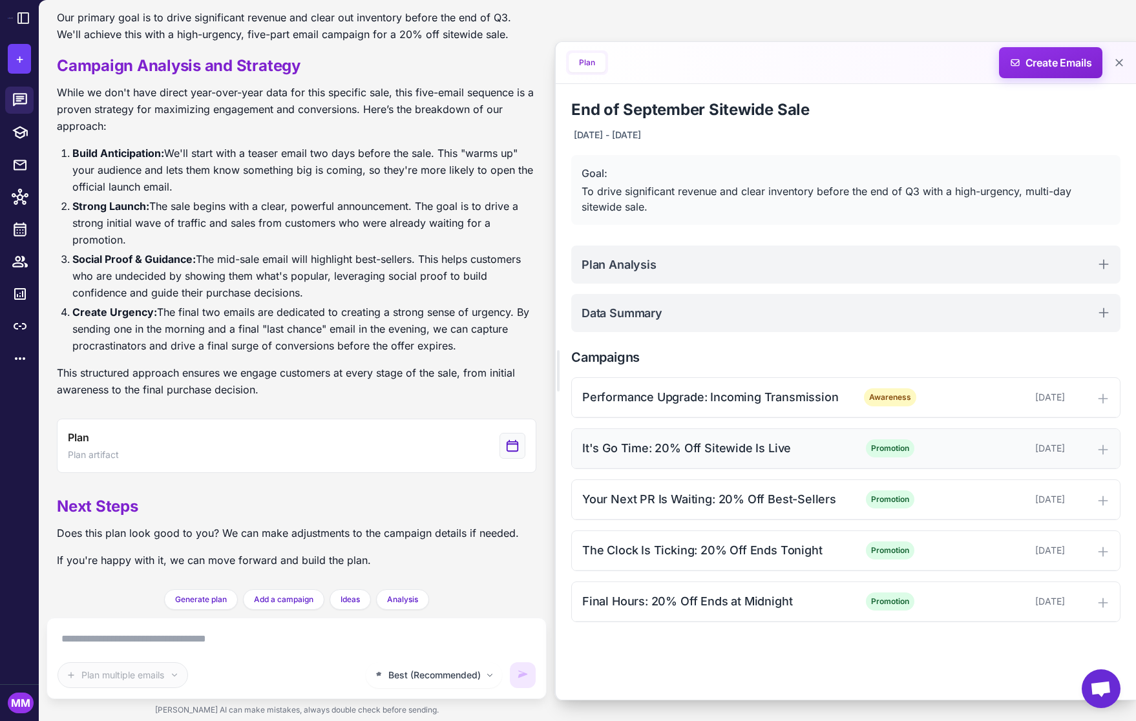
click at [709, 439] on div "It's Go Time: 20% Off Sitewide Is Live" at bounding box center [712, 447] width 261 height 17
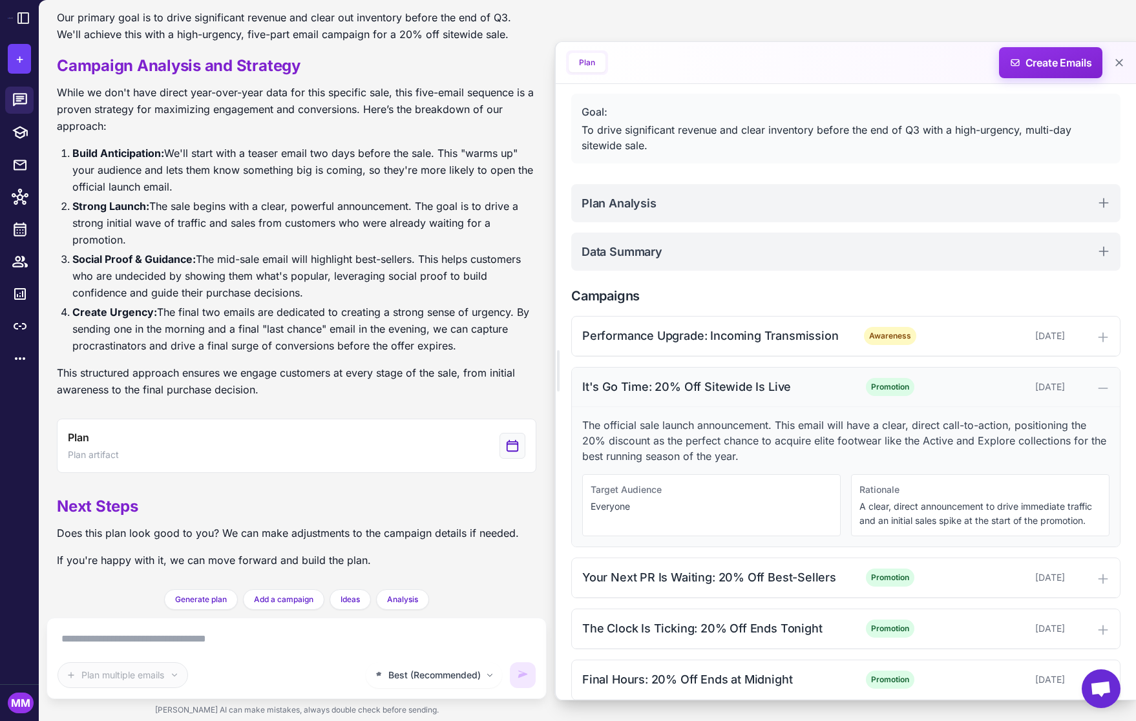
scroll to position [78, 0]
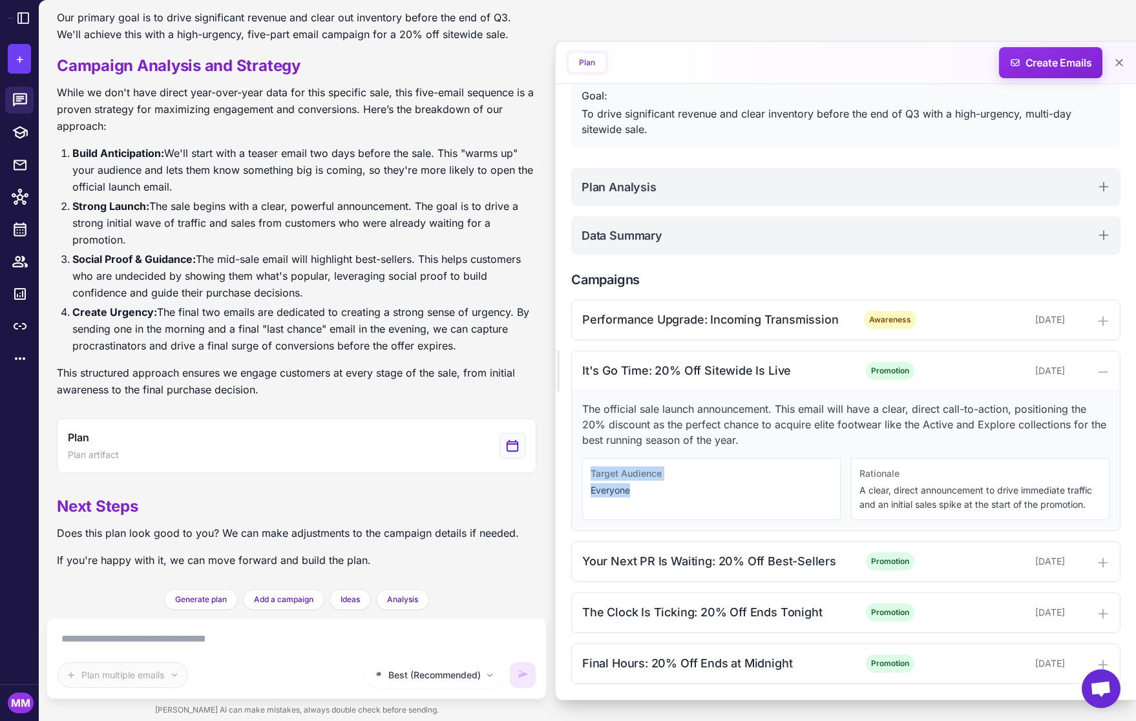
drag, startPoint x: 636, startPoint y: 491, endPoint x: 588, endPoint y: 486, distance: 48.7
click at [587, 474] on div "Target Audience Everyone" at bounding box center [711, 489] width 258 height 62
click at [615, 493] on p "Everyone" at bounding box center [712, 490] width 242 height 14
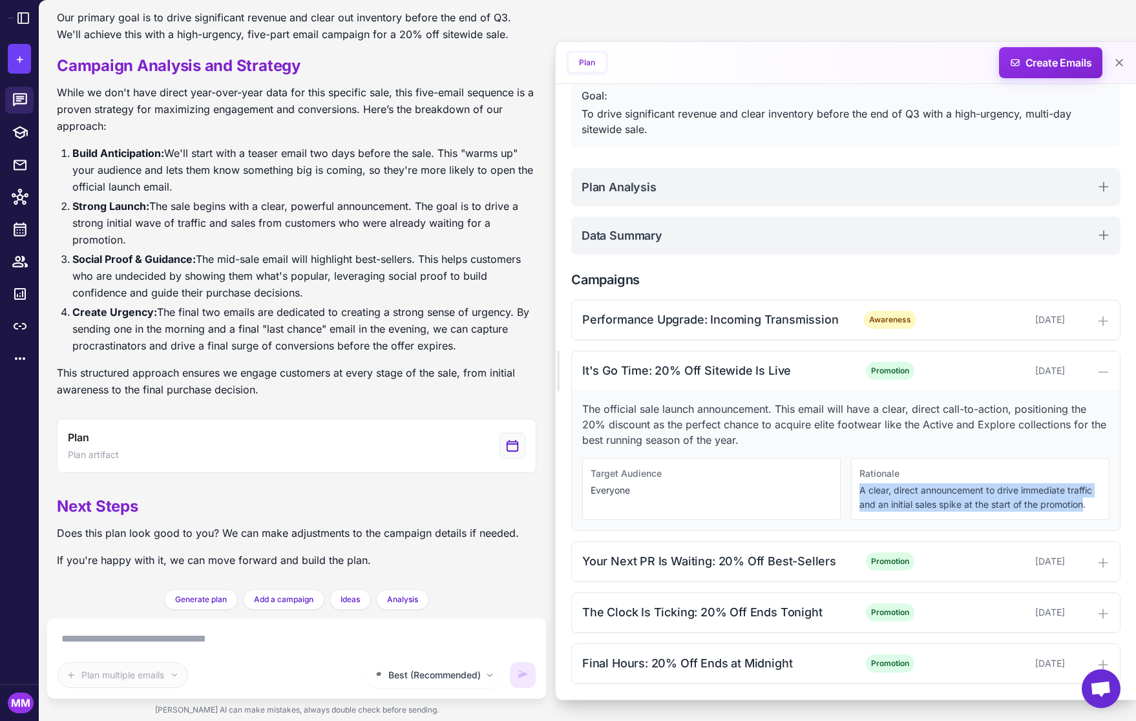
drag, startPoint x: 1086, startPoint y: 503, endPoint x: 868, endPoint y: 507, distance: 217.1
click at [853, 481] on div "Rationale A clear, direct announcement to drive immediate traffic and an initia…" at bounding box center [980, 489] width 258 height 62
click at [904, 502] on p "A clear, direct announcement to drive immediate traffic and an initial sales sp…" at bounding box center [980, 497] width 242 height 28
click at [868, 438] on p "The official sale launch announcement. This email will have a clear, direct cal…" at bounding box center [845, 424] width 527 height 47
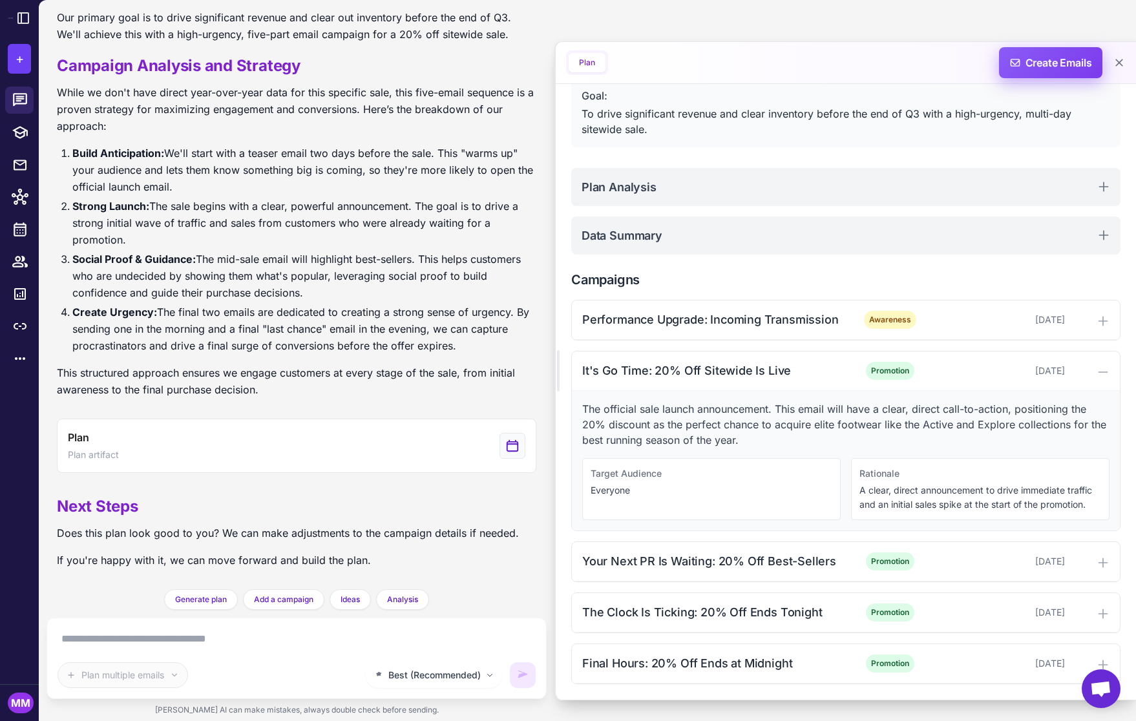
click at [1052, 59] on span "Create Emails" at bounding box center [1050, 62] width 113 height 31
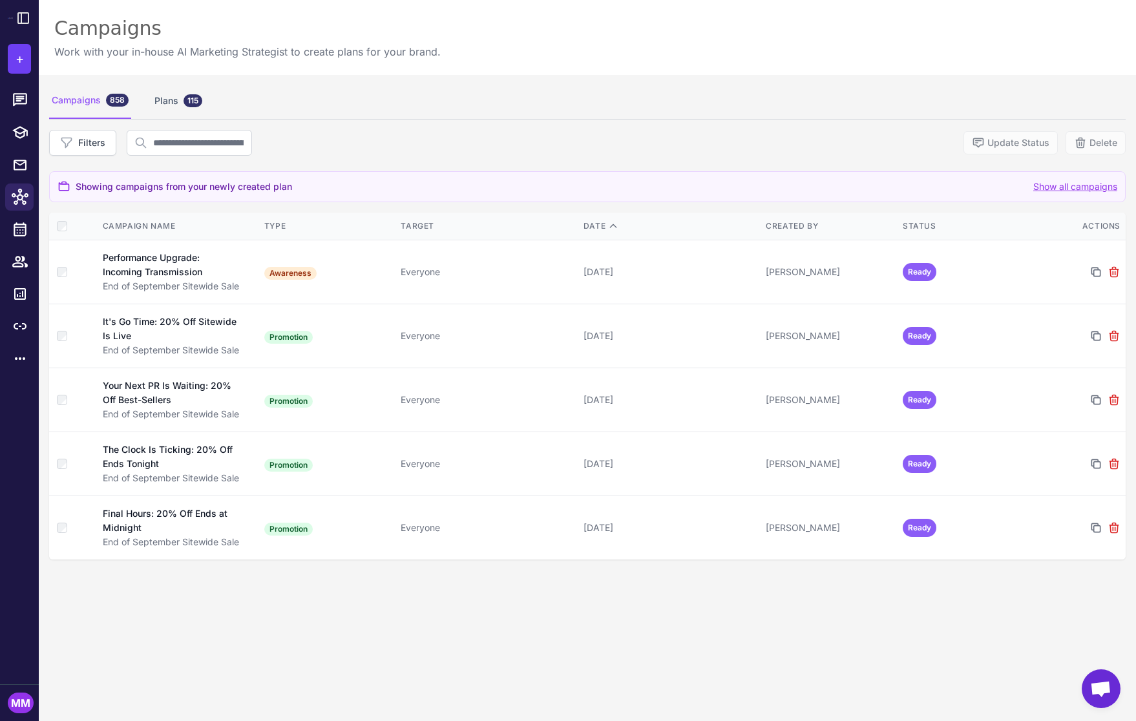
click at [532, 598] on div "Campaigns 858 Plans 115 Filters Update Status Delete Showing campaigns from you…" at bounding box center [587, 435] width 1097 height 721
drag, startPoint x: 583, startPoint y: 606, endPoint x: 589, endPoint y: 613, distance: 9.1
click at [586, 608] on div "Campaigns 858 Plans 115 Filters Update Status Delete Showing campaigns from you…" at bounding box center [587, 435] width 1097 height 721
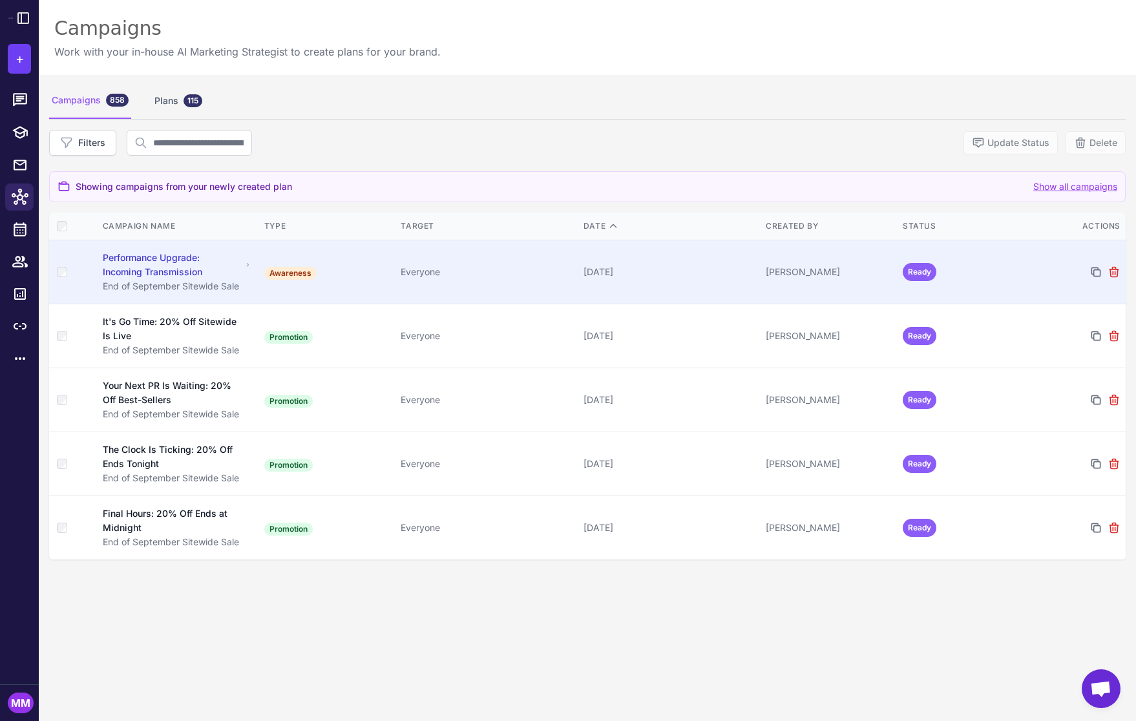
click at [552, 266] on div "Everyone" at bounding box center [487, 272] width 172 height 14
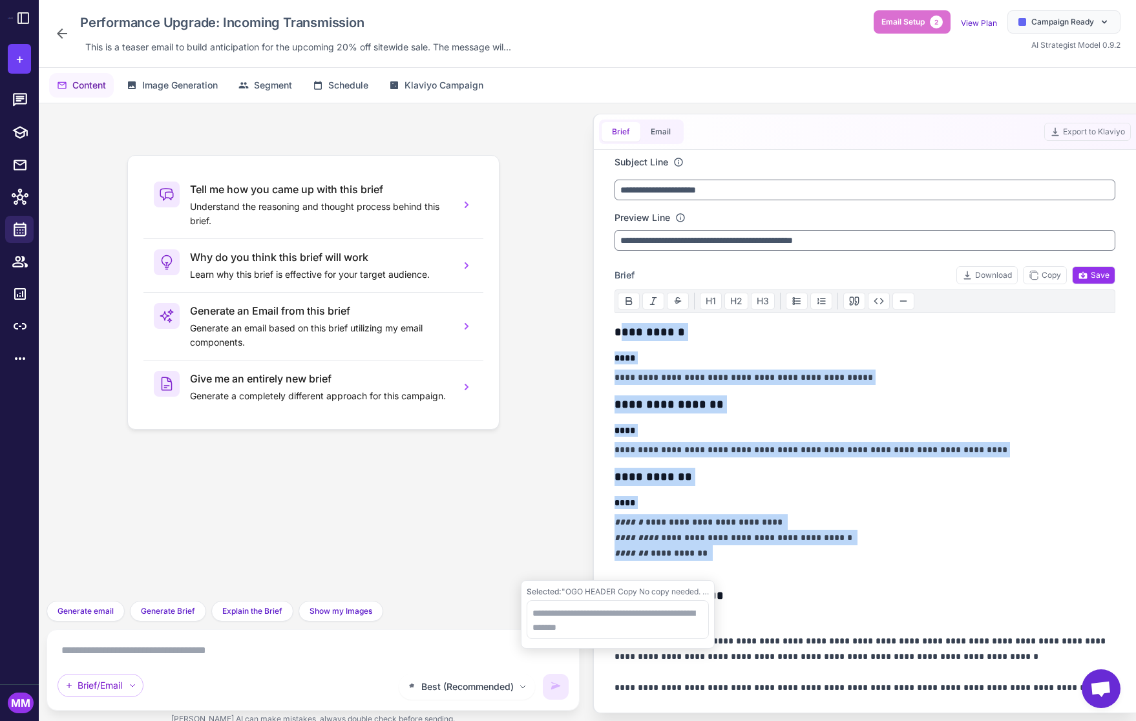
drag, startPoint x: 618, startPoint y: 331, endPoint x: 678, endPoint y: 562, distance: 239.0
click at [732, 546] on p "**********" at bounding box center [865, 545] width 501 height 62
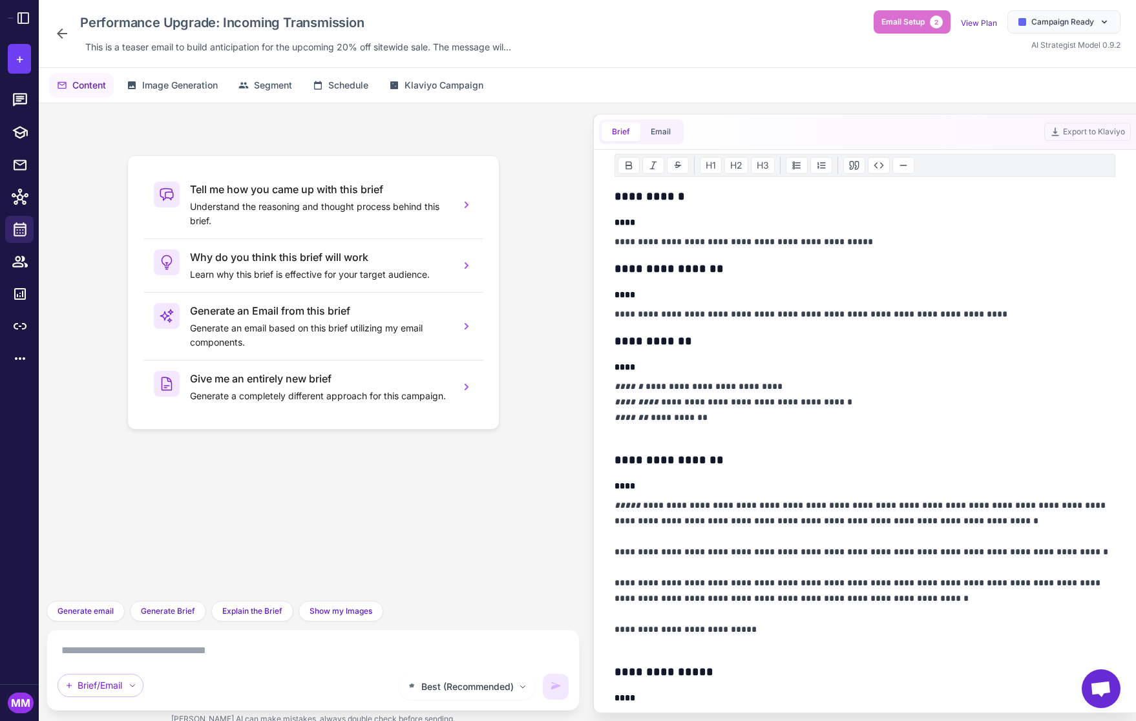
scroll to position [138, 0]
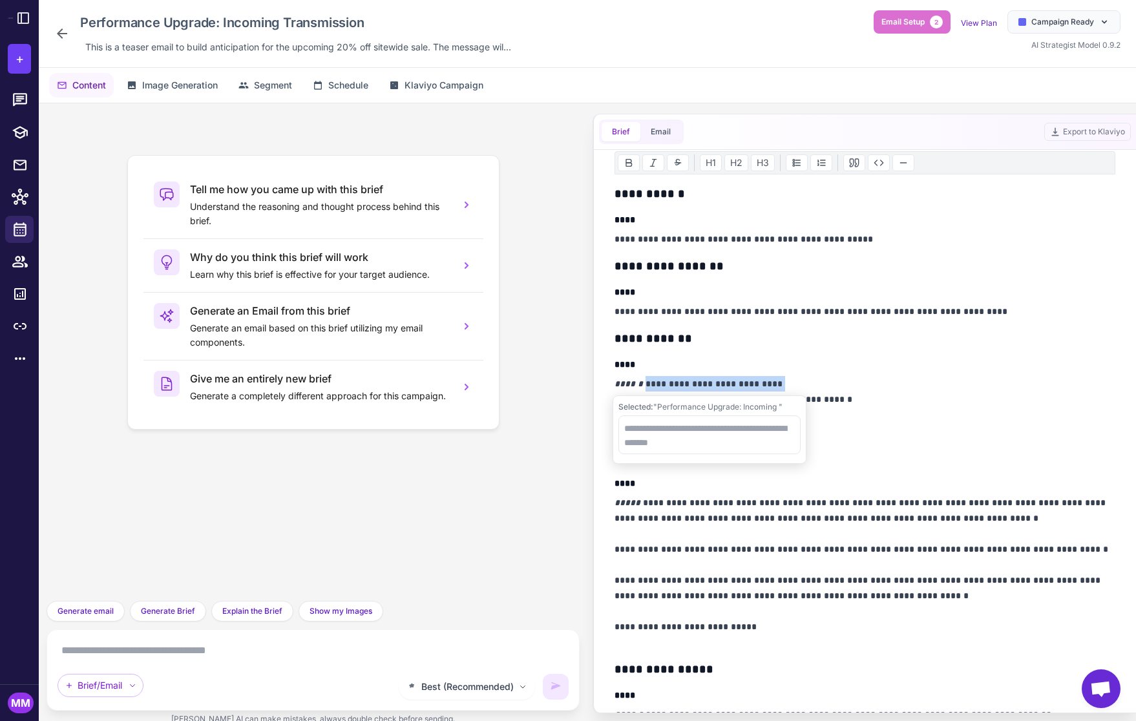
drag, startPoint x: 638, startPoint y: 384, endPoint x: 784, endPoint y: 377, distance: 146.2
click at [784, 377] on p "**********" at bounding box center [865, 407] width 501 height 62
click at [690, 459] on div "Selected: "Performance Upgrade: Incoming "" at bounding box center [710, 429] width 194 height 68
click at [661, 437] on textarea at bounding box center [709, 434] width 182 height 39
type textarea "**********"
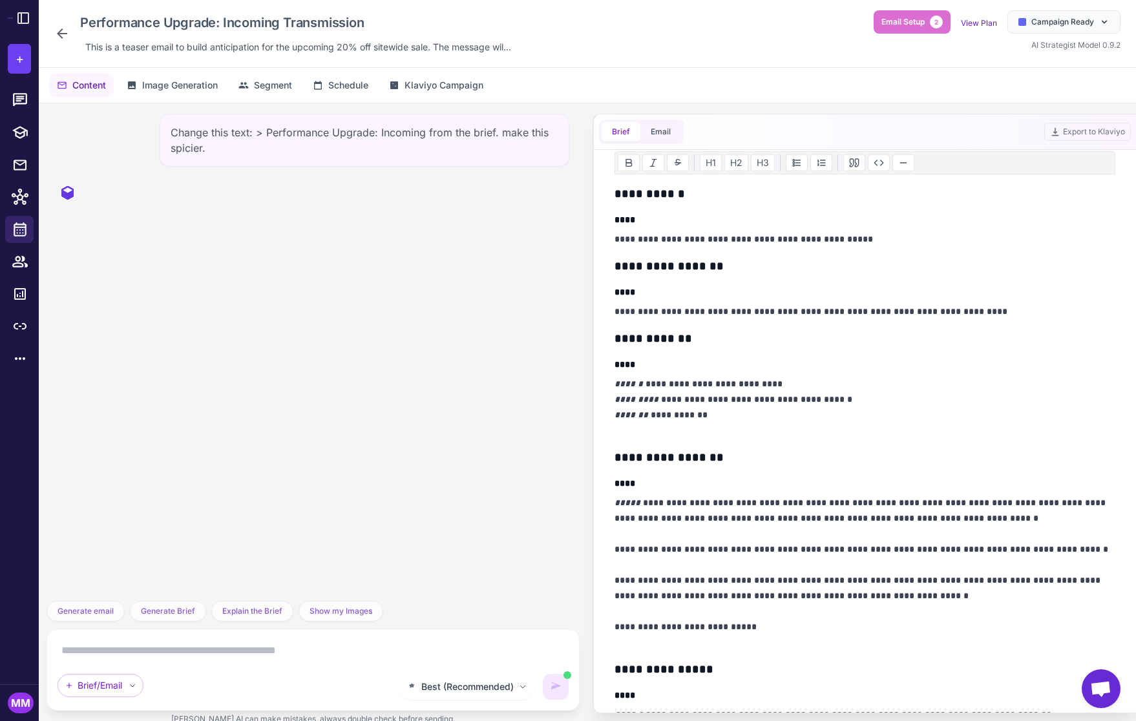
click at [224, 647] on textarea at bounding box center [313, 650] width 511 height 21
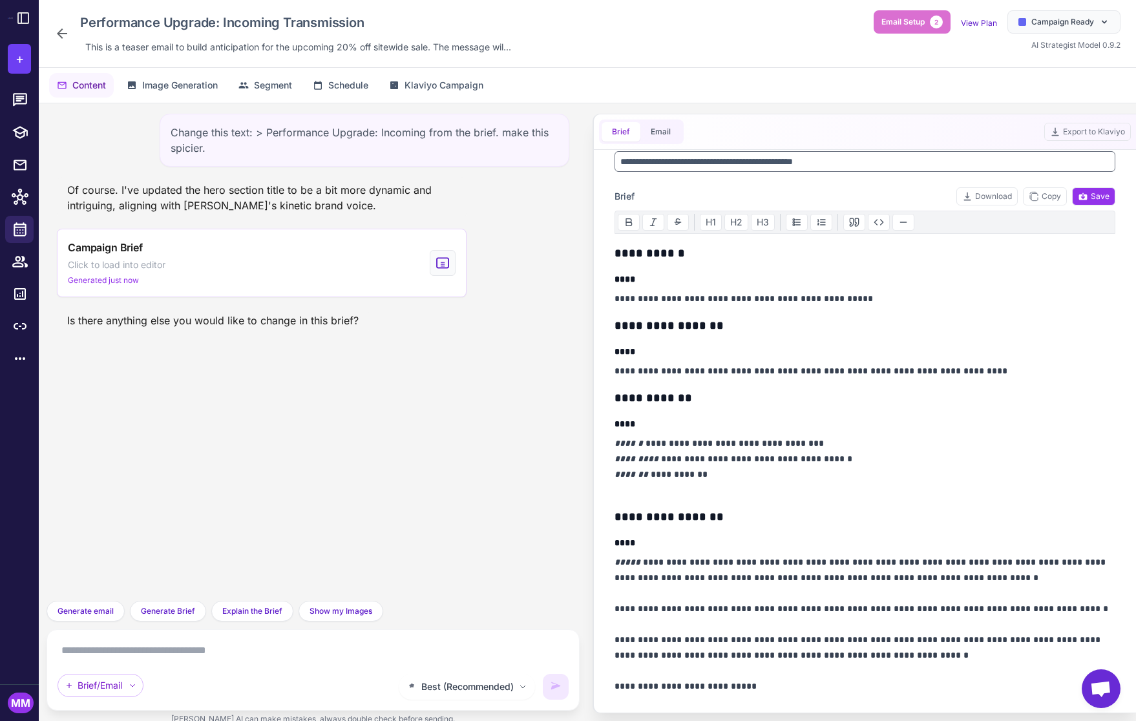
scroll to position [0, 0]
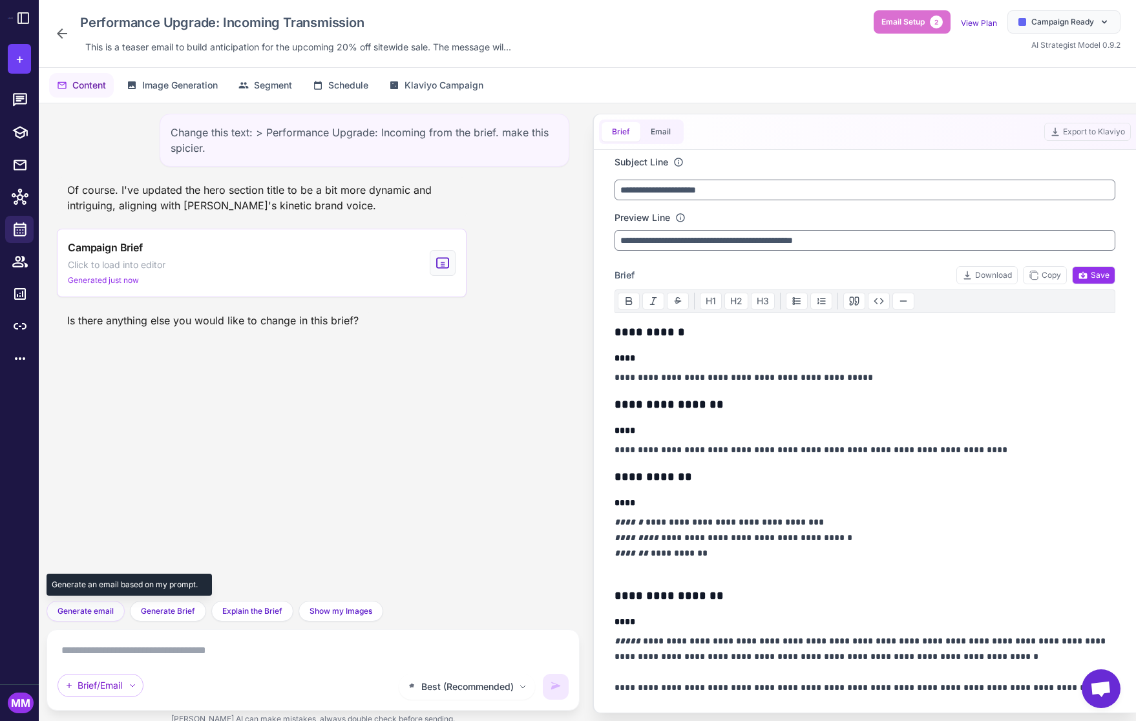
click at [85, 620] on button "Generate email" at bounding box center [86, 611] width 78 height 21
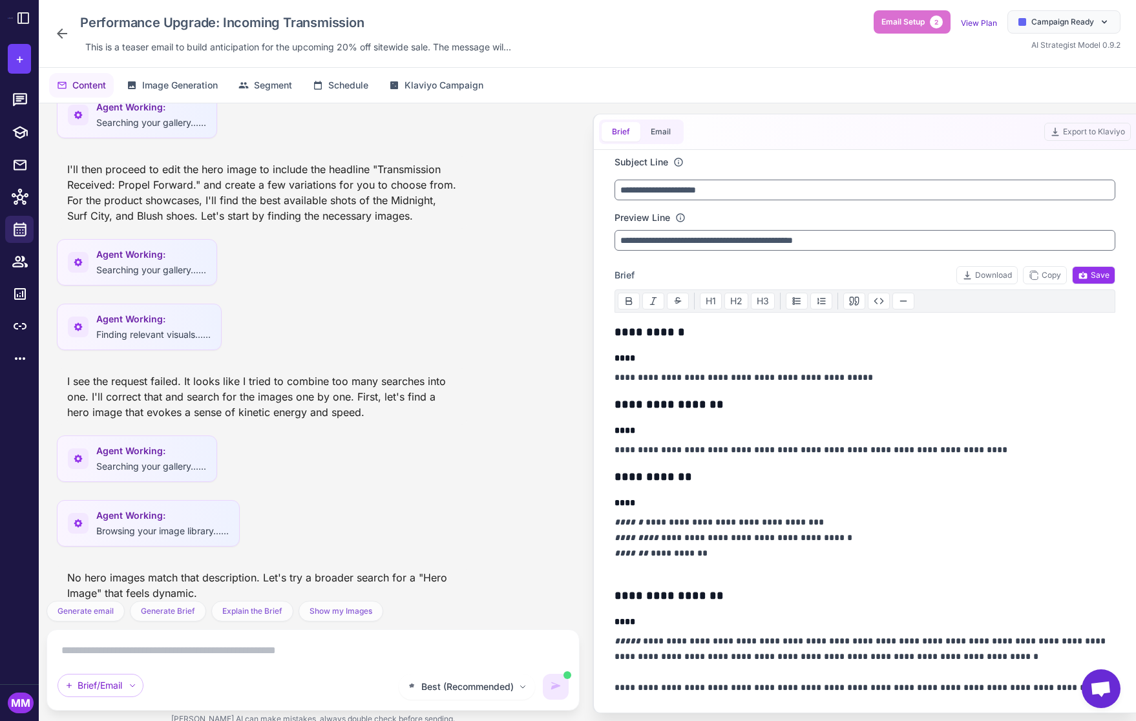
scroll to position [414, 0]
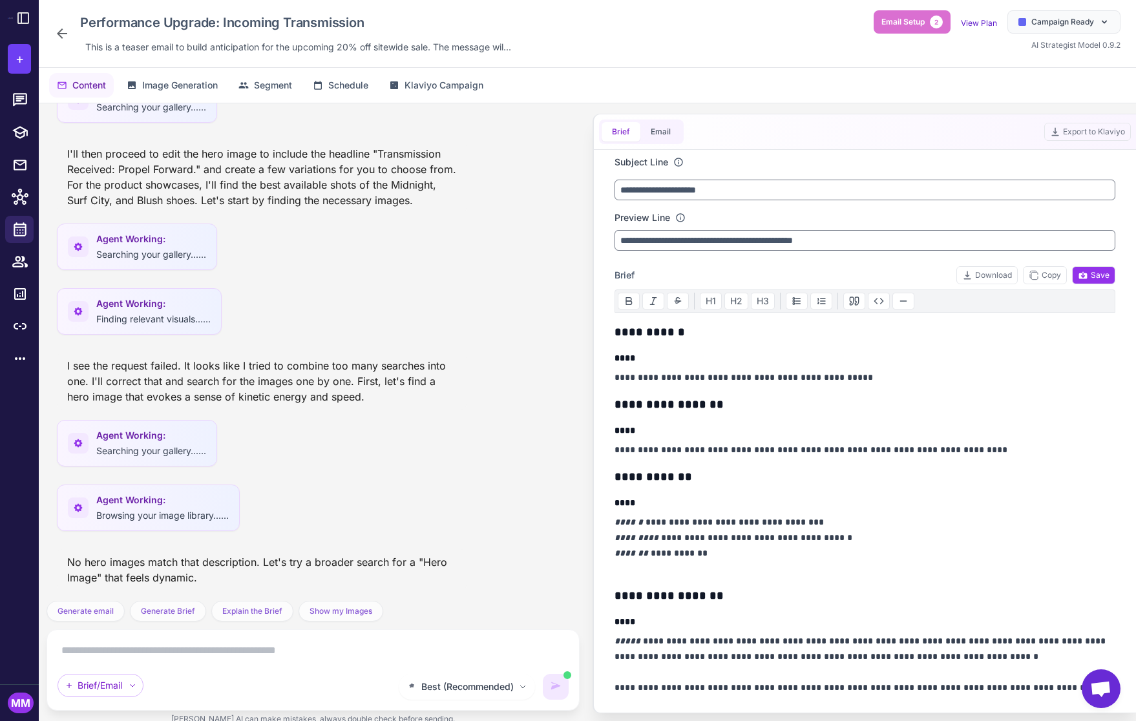
click at [244, 657] on textarea at bounding box center [313, 650] width 511 height 21
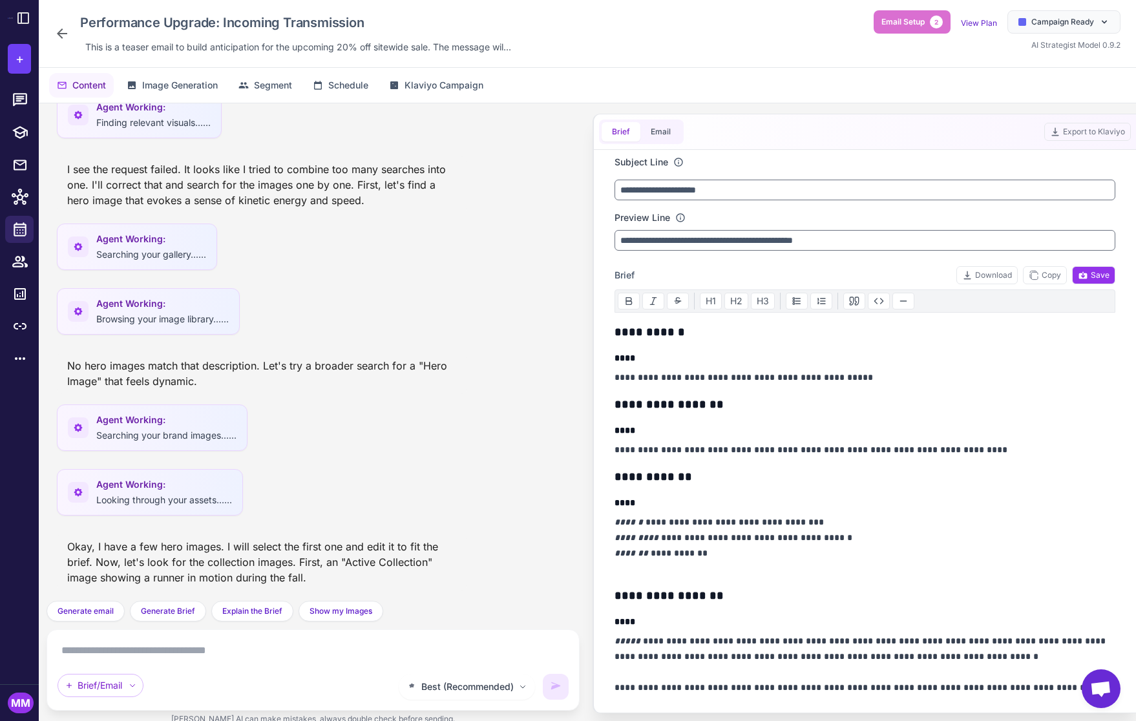
scroll to position [1668, 0]
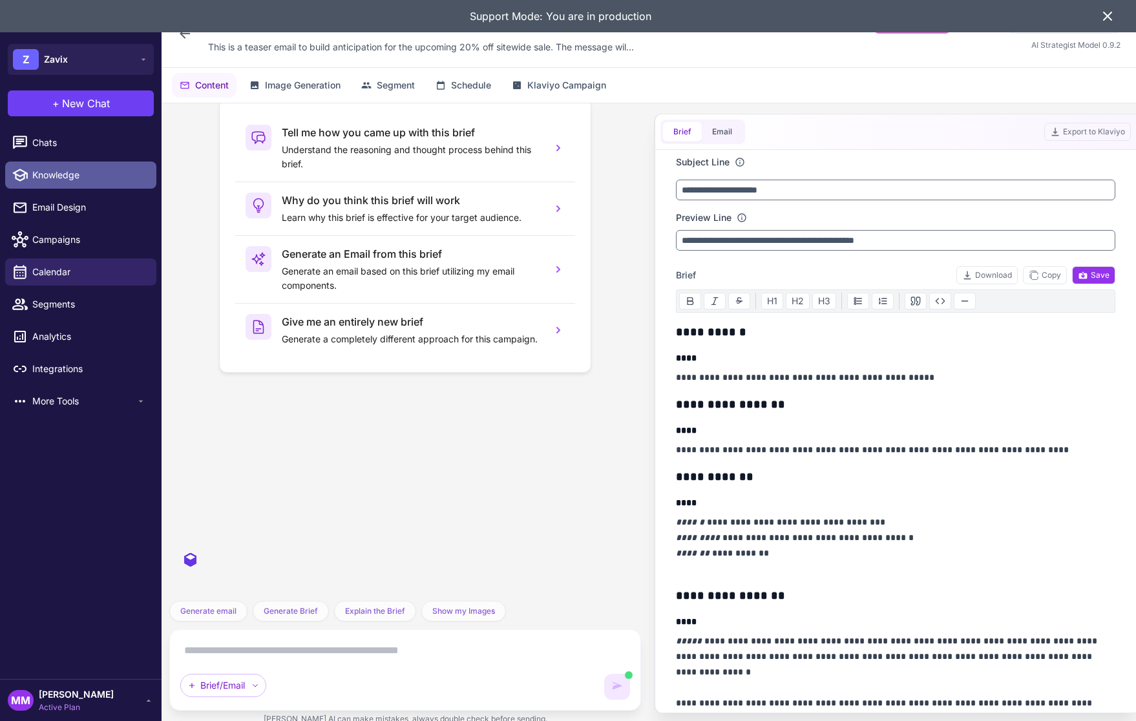
scroll to position [770, 0]
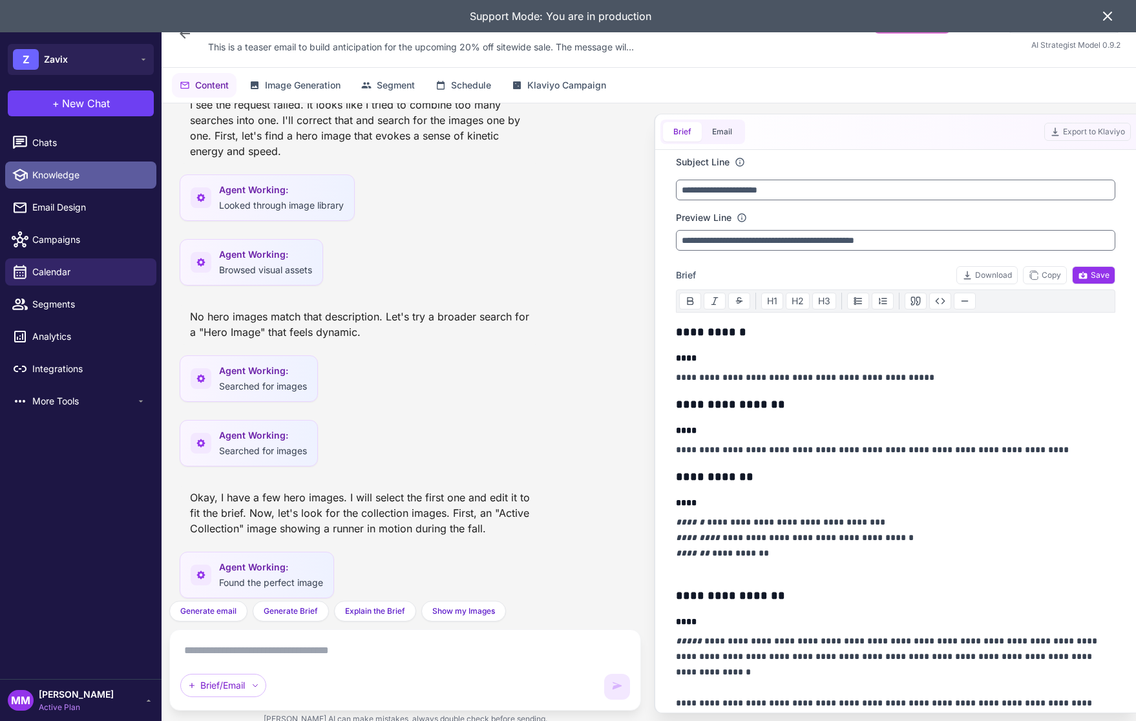
click at [45, 174] on span "Knowledge" at bounding box center [89, 175] width 114 height 14
select select
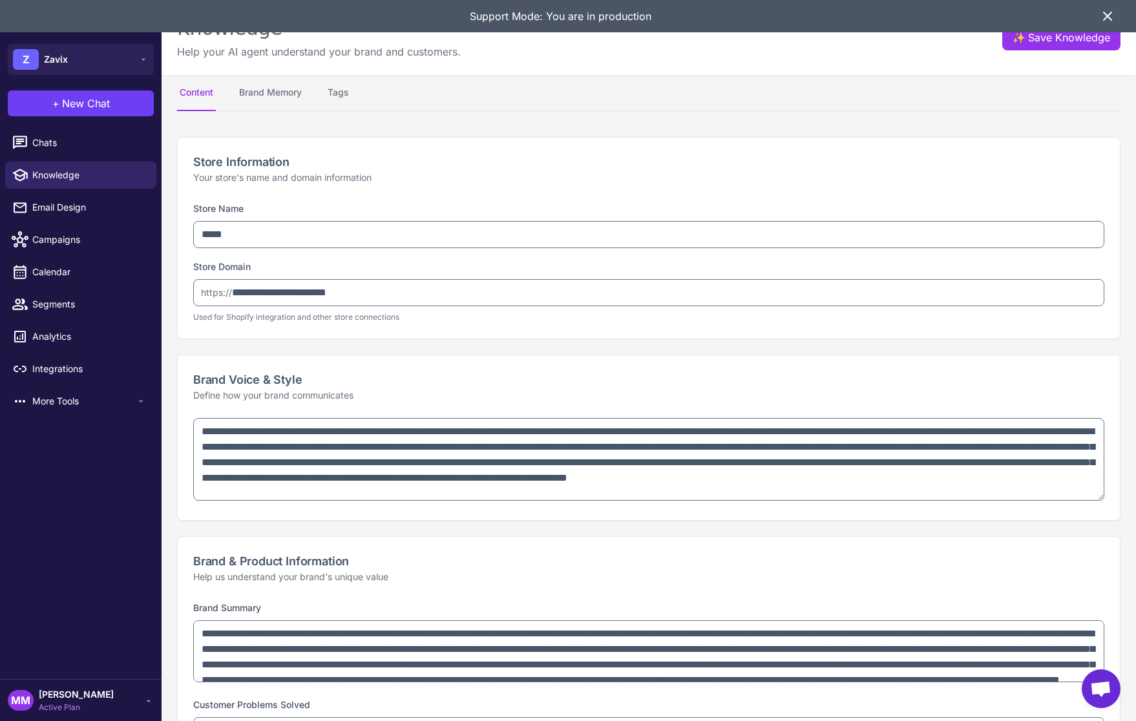
type textarea "**********"
click at [1108, 12] on icon at bounding box center [1108, 16] width 16 height 16
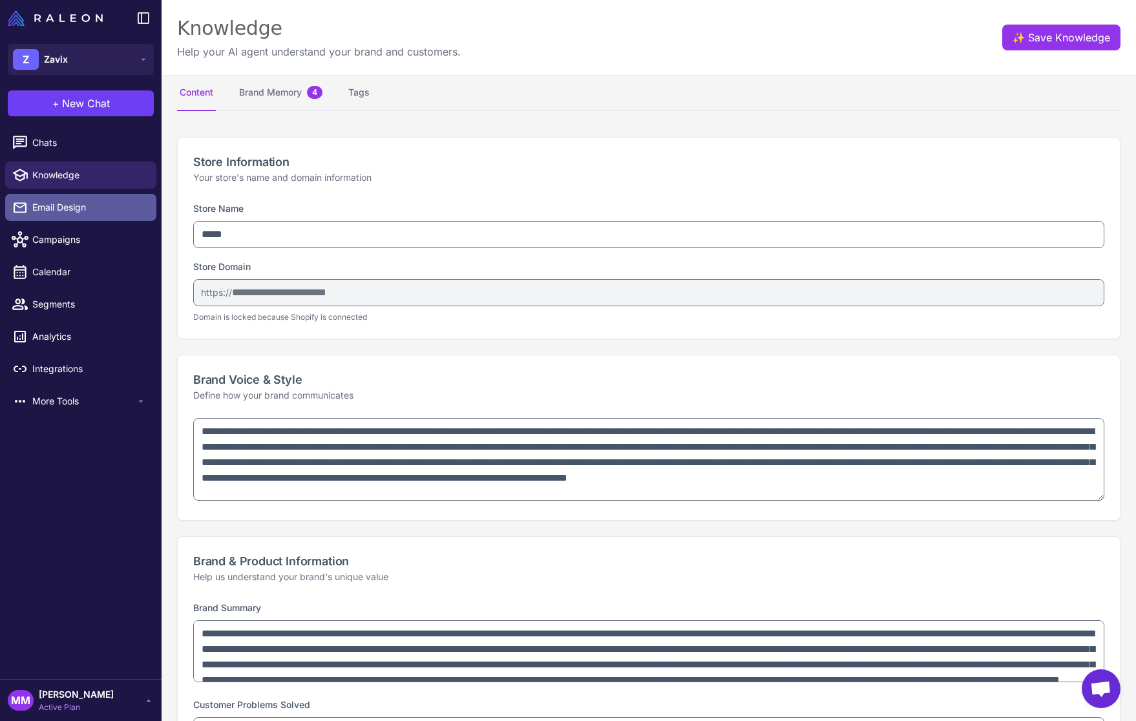
click at [79, 202] on span "Email Design" at bounding box center [89, 207] width 114 height 14
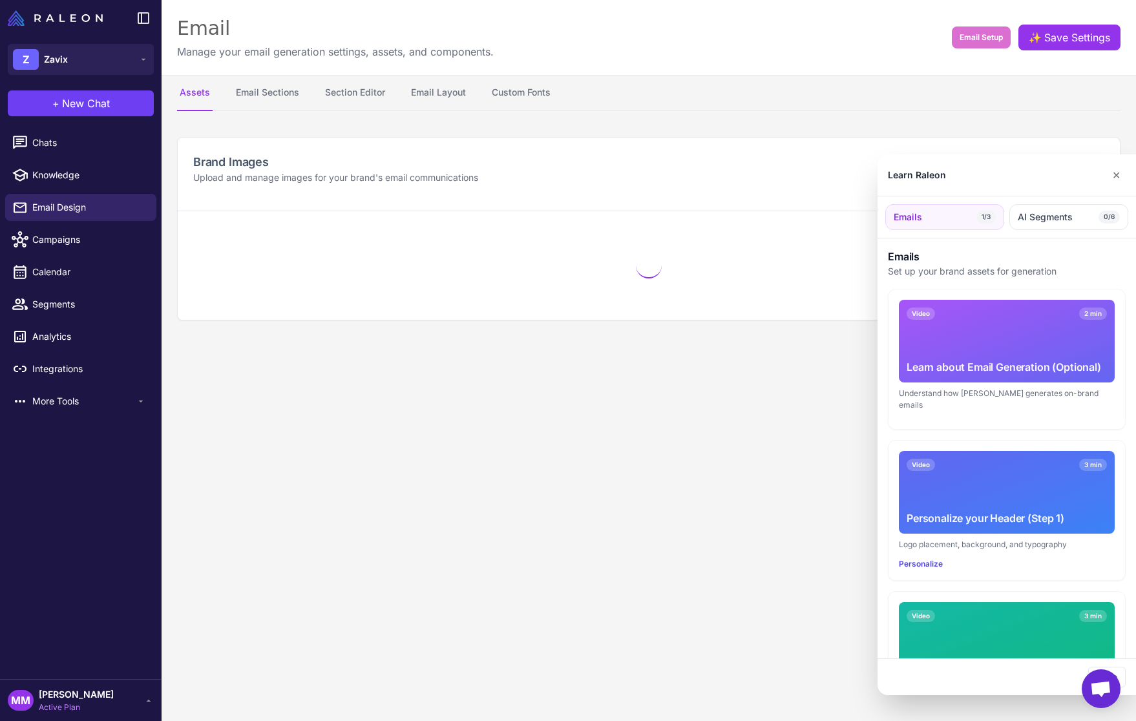
click at [344, 94] on div at bounding box center [568, 360] width 1136 height 721
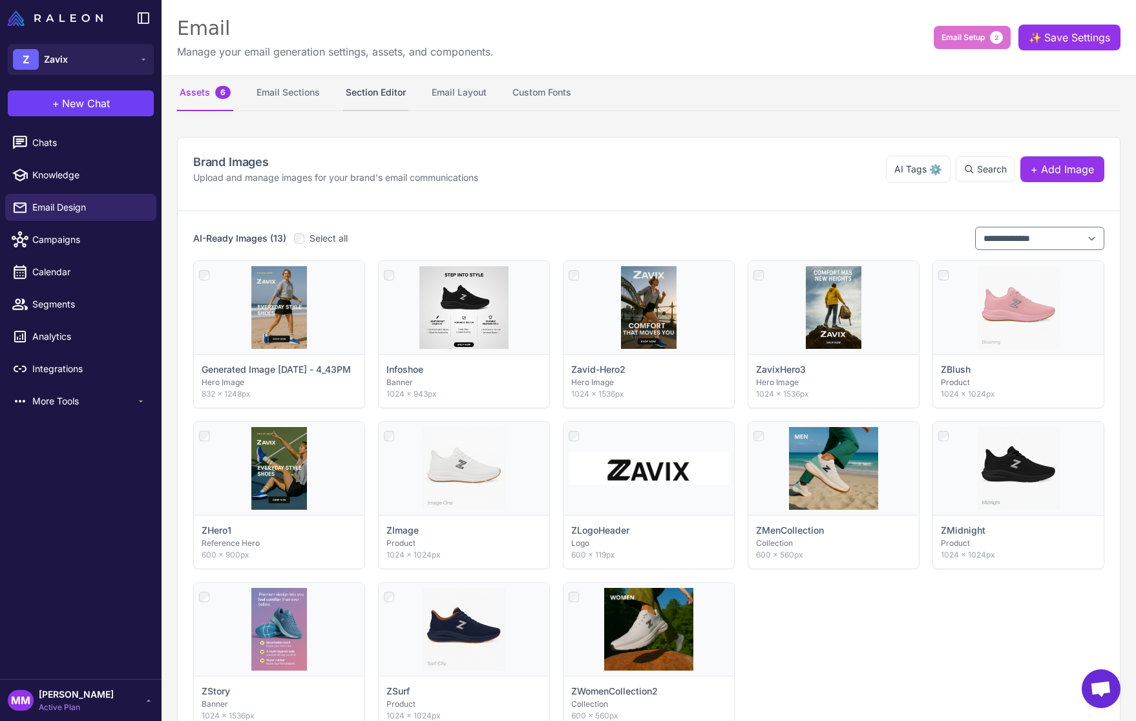
click at [364, 89] on button "Section Editor" at bounding box center [375, 93] width 65 height 36
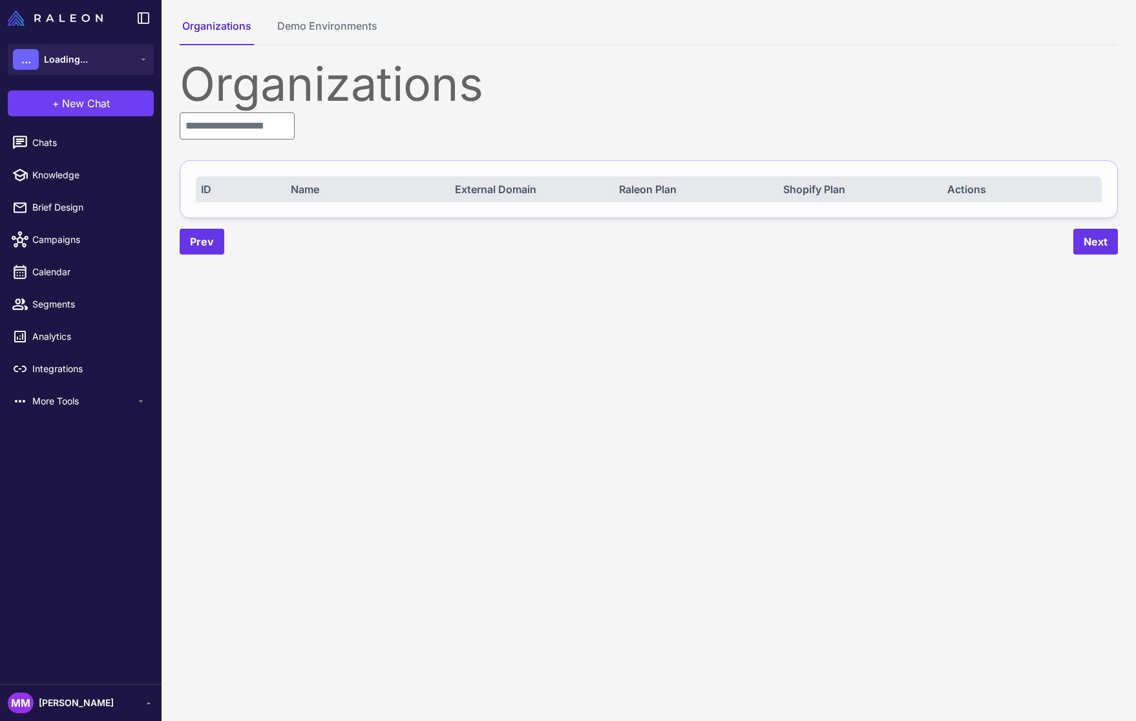
drag, startPoint x: 258, startPoint y: 92, endPoint x: 245, endPoint y: 121, distance: 31.8
click at [256, 94] on div "Organizations" at bounding box center [649, 84] width 938 height 47
click at [237, 128] on input "text" at bounding box center [237, 125] width 115 height 27
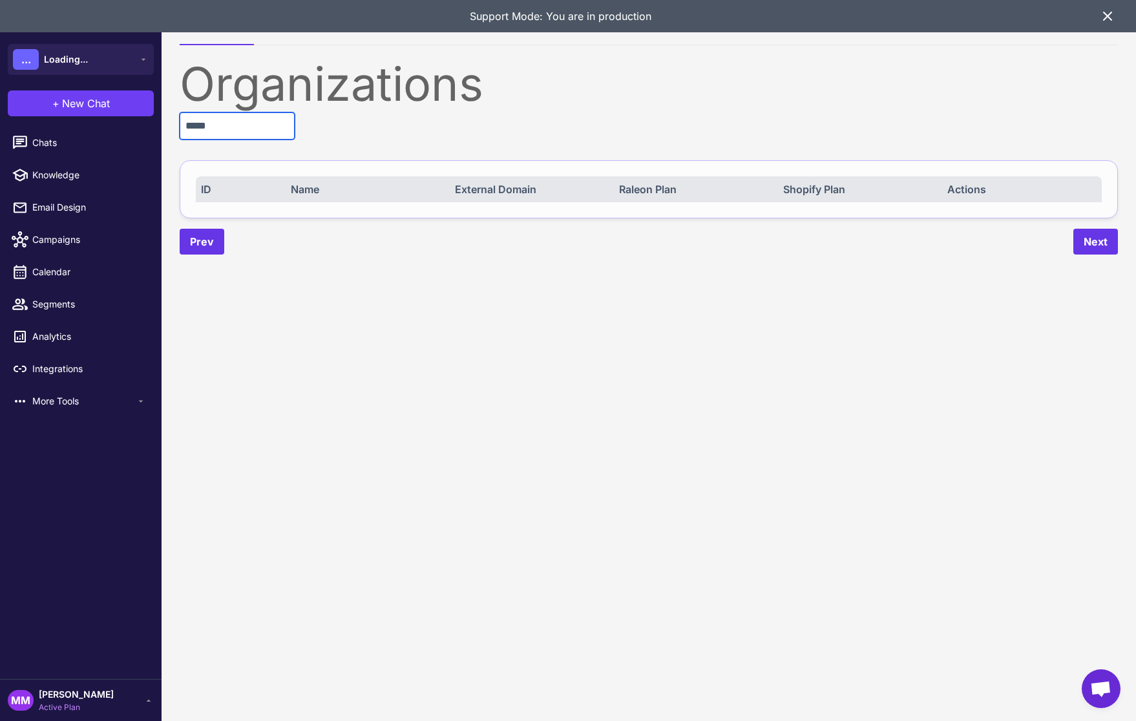
type input "*****"
click at [96, 698] on span "[PERSON_NAME]" at bounding box center [76, 695] width 75 height 14
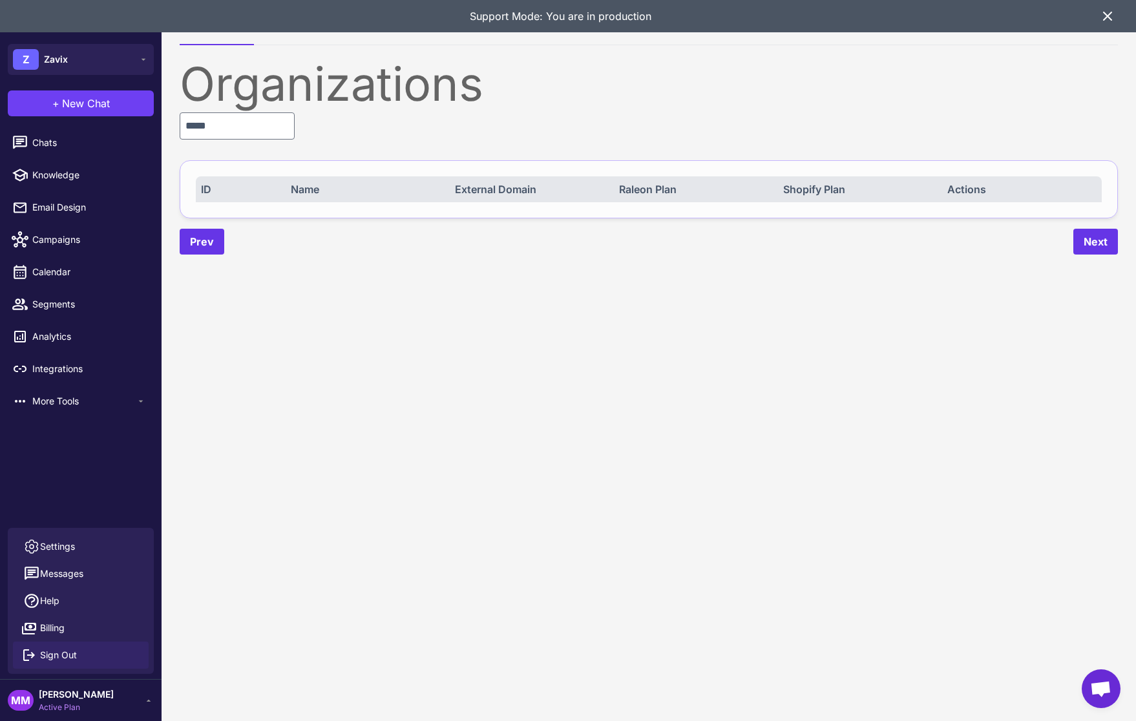
click at [76, 651] on span "Sign Out" at bounding box center [58, 655] width 37 height 14
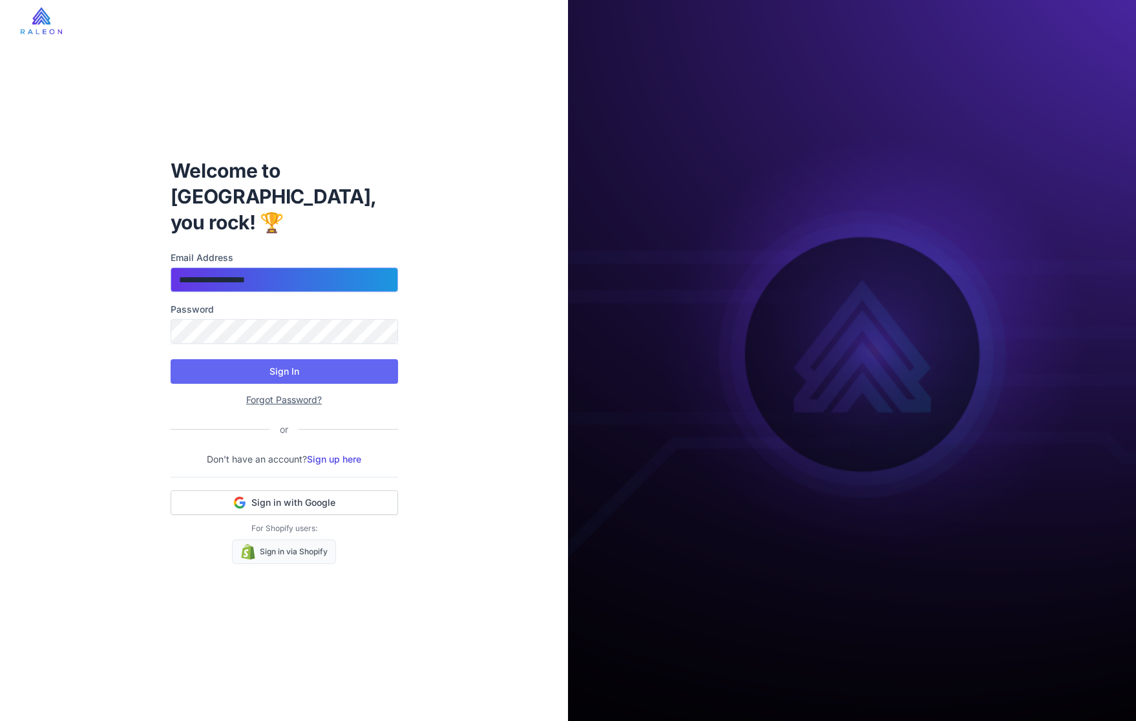
click at [268, 268] on input "**********" at bounding box center [284, 280] width 227 height 25
type input "**********"
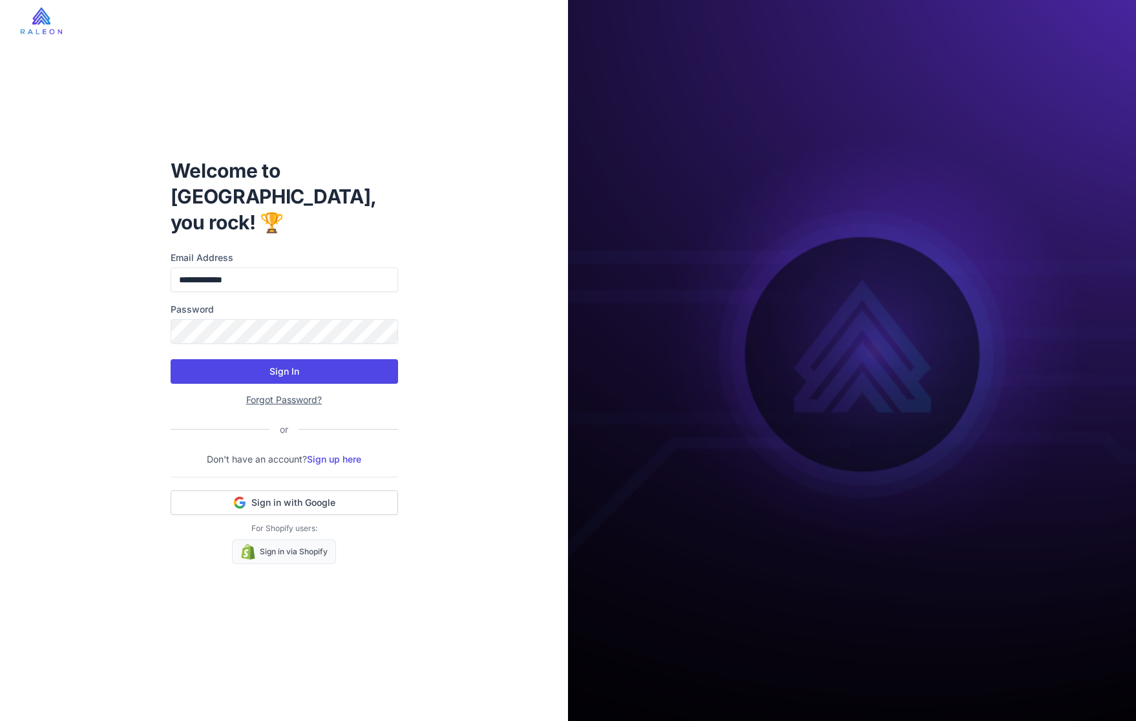
click at [279, 359] on button "Sign In" at bounding box center [284, 371] width 227 height 25
